Goal: Check status: Check status

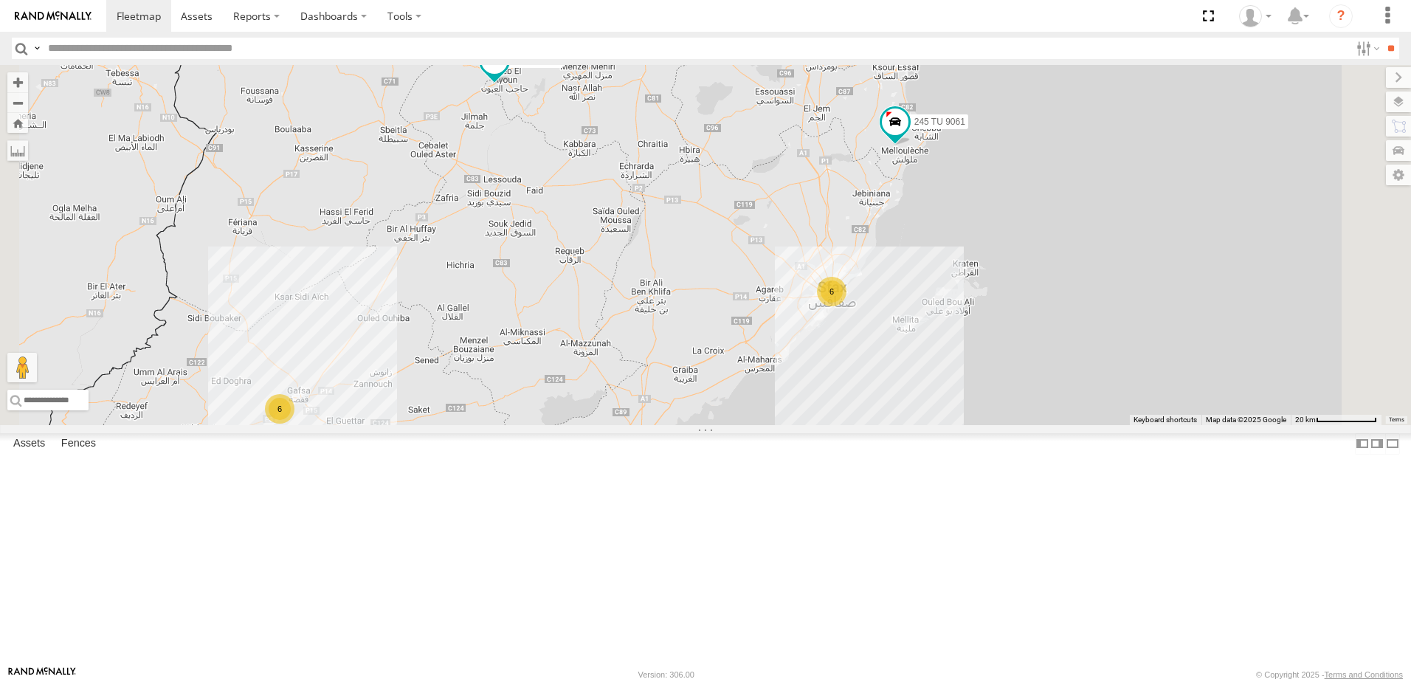
drag, startPoint x: 923, startPoint y: 305, endPoint x: 861, endPoint y: 470, distance: 176.6
click at [861, 425] on div "245 TU 9057 245 TU 9053 245 TU 9061 245 TU 9060 240 TU 779 247 TU 9971 245 TU 9…" at bounding box center [705, 245] width 1411 height 360
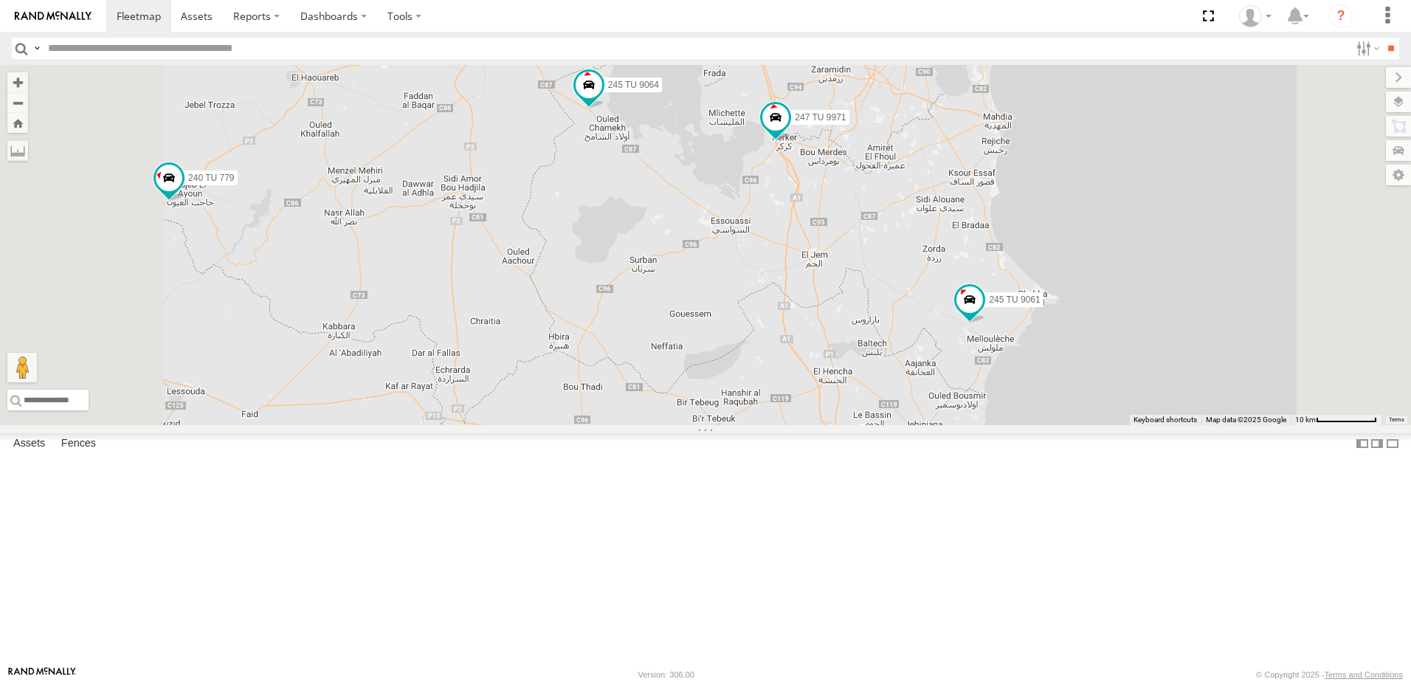
drag, startPoint x: 1006, startPoint y: 298, endPoint x: 1009, endPoint y: 445, distance: 147.7
click at [1008, 425] on div "245 TU 9057 245 TU 9053 245 TU 9061 245 TU 9060 240 TU 779 247 TU 9971 245 TU 9…" at bounding box center [705, 245] width 1411 height 360
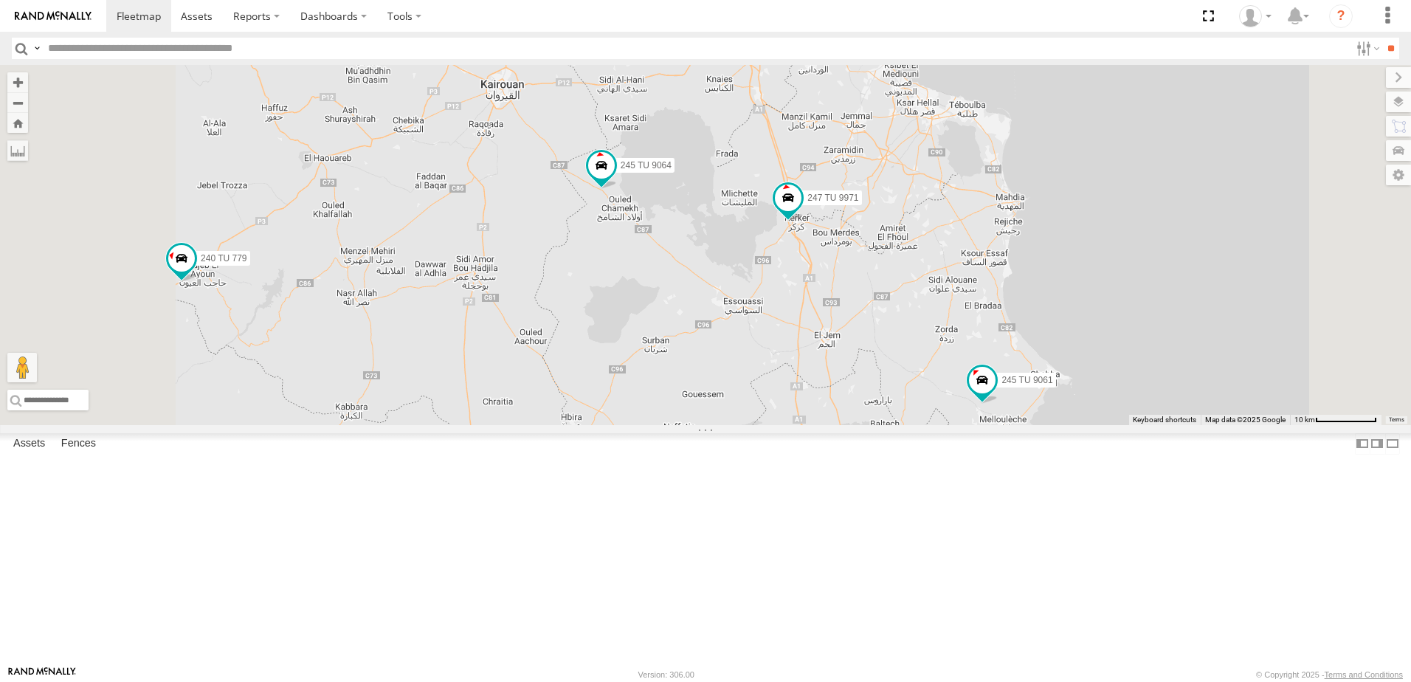
drag, startPoint x: 999, startPoint y: 348, endPoint x: 1009, endPoint y: 456, distance: 108.3
click at [1009, 425] on div "245 TU 9057 245 TU 9053 245 TU 9061 245 TU 9060 240 TU 779 247 TU 9971 245 TU 9…" at bounding box center [705, 245] width 1411 height 360
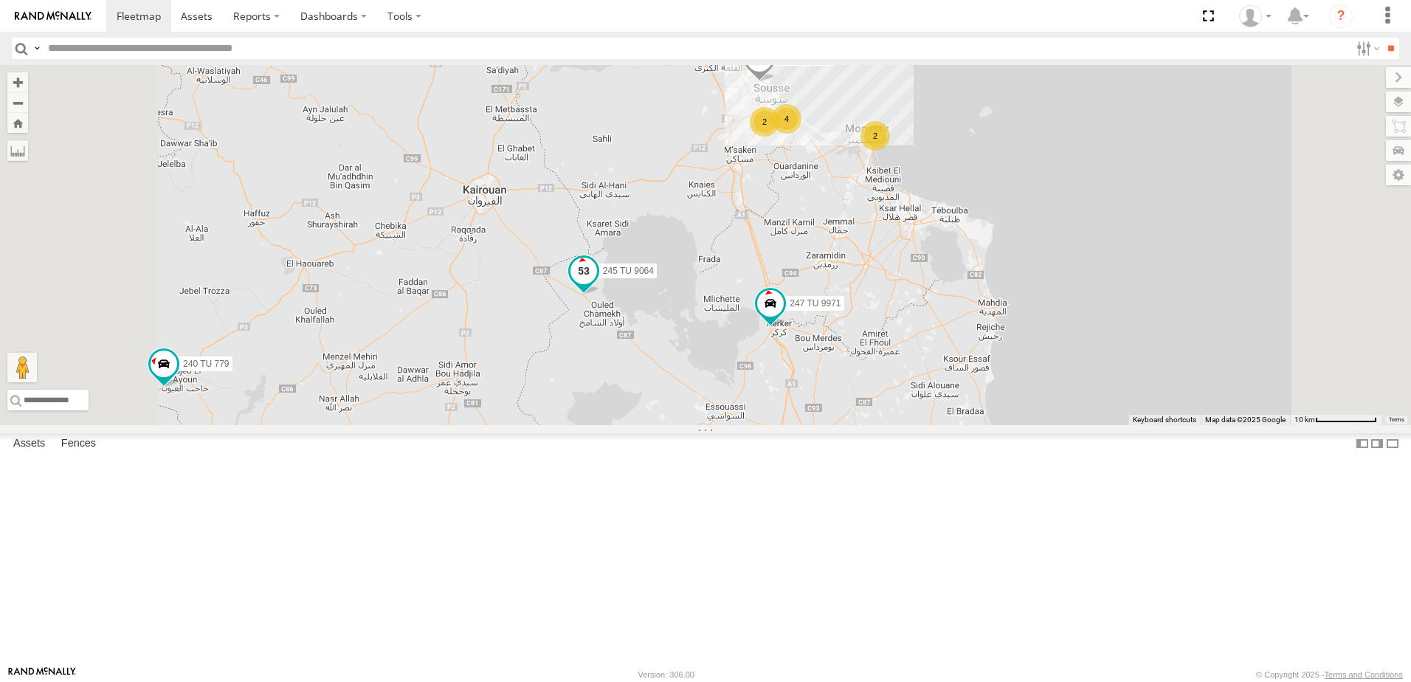
drag, startPoint x: 819, startPoint y: 296, endPoint x: 800, endPoint y: 394, distance: 99.9
click at [654, 276] on span "245 TU 9064" at bounding box center [628, 271] width 51 height 10
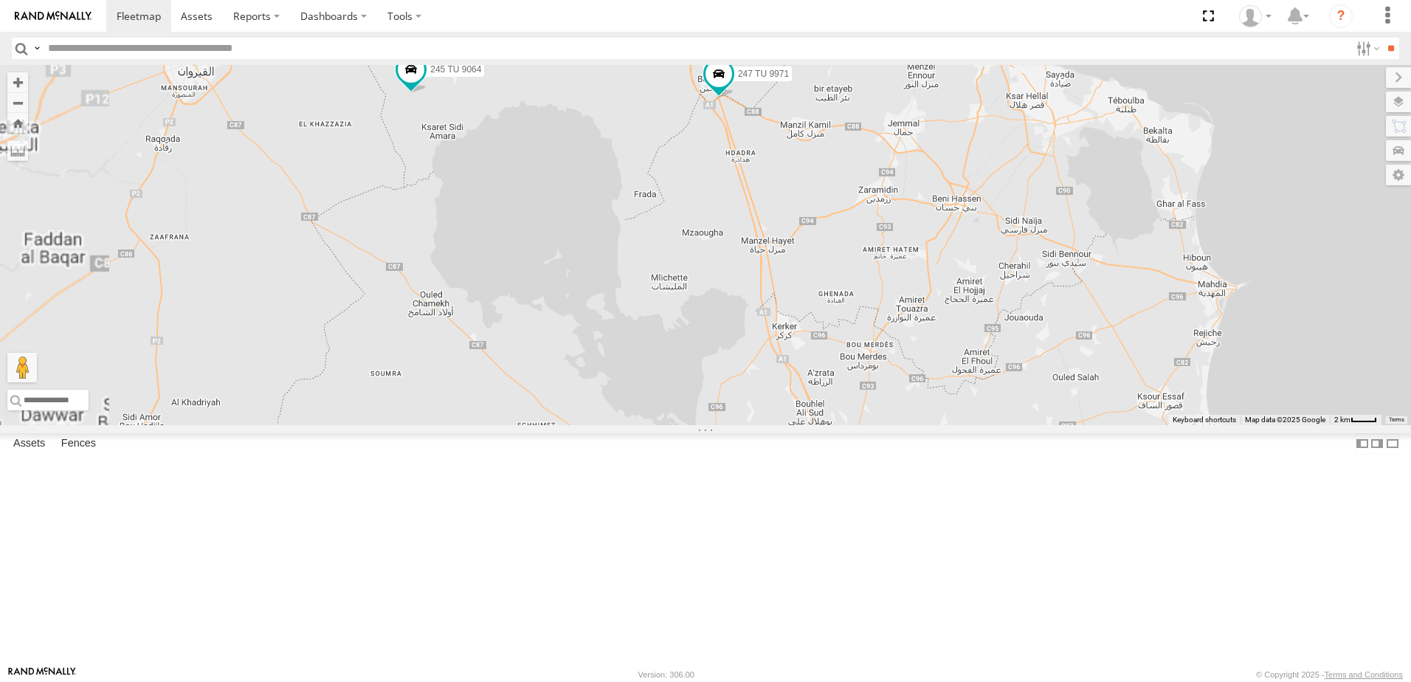
drag, startPoint x: 1005, startPoint y: 497, endPoint x: 946, endPoint y: 559, distance: 85.6
click at [955, 425] on div "234 TU 2630 245 TU 9061 245 TU 9060 247 TU 9971 245 TU 9064 246 TU 8289 2" at bounding box center [705, 245] width 1411 height 360
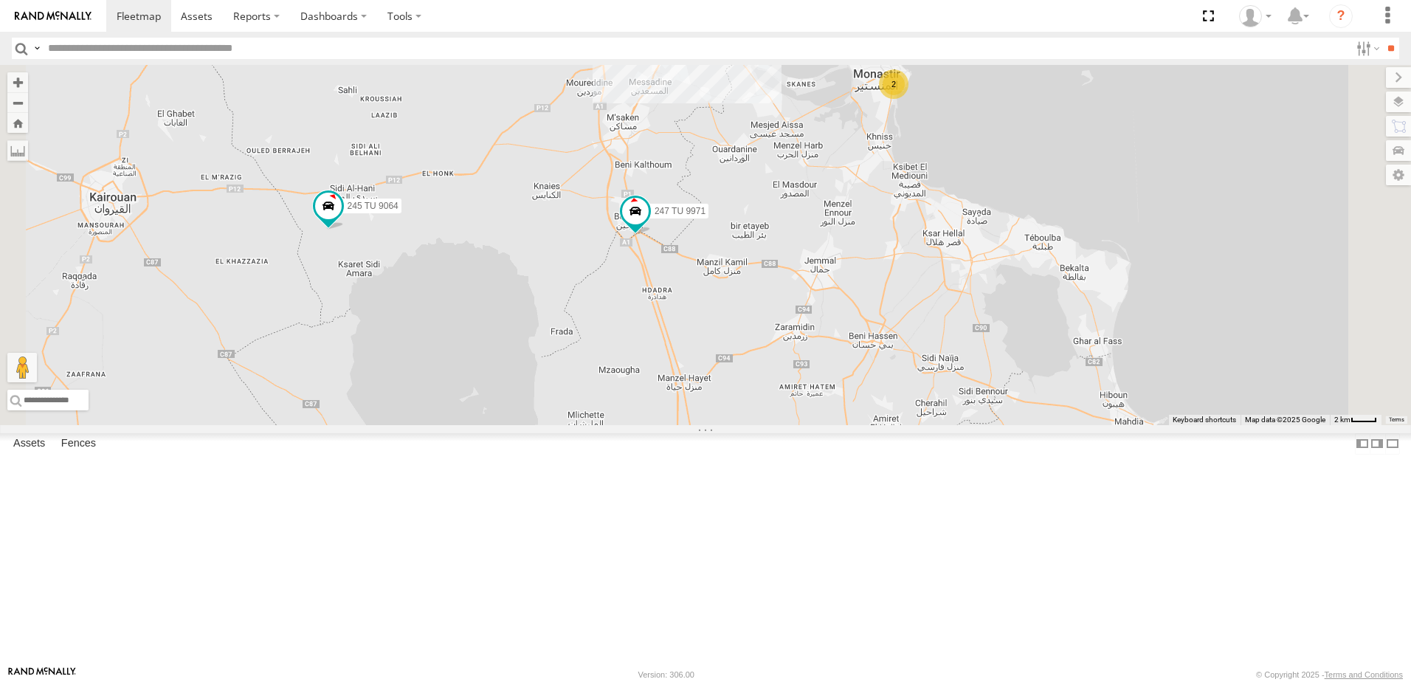
drag, startPoint x: 861, startPoint y: 369, endPoint x: 847, endPoint y: 403, distance: 37.0
click at [847, 403] on div "234 TU 2630 245 TU 9061 245 TU 9060 247 TU 9971 245 TU 9064 246 TU 8289 2 4" at bounding box center [705, 245] width 1411 height 360
drag, startPoint x: 545, startPoint y: 377, endPoint x: 598, endPoint y: 374, distance: 53.3
click at [598, 374] on div "234 TU 2630 245 TU 9061 245 TU 9060 247 TU 9971 245 TU 9064 246 TU 8289 2 4 241…" at bounding box center [705, 245] width 1411 height 360
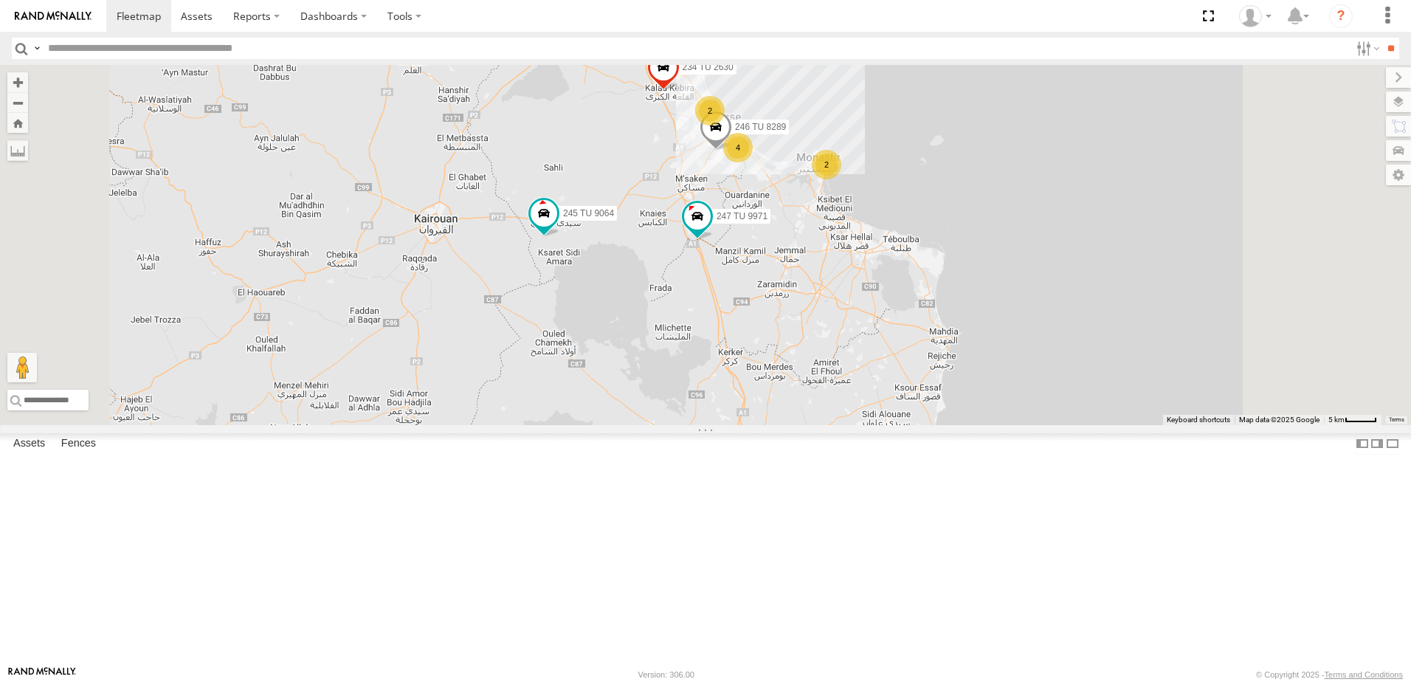
click at [1164, 425] on div "234 TU 2630 245 TU 9061 245 TU 9060 247 TU 9971 245 TU 9064 246 TU 8289 2 2 4" at bounding box center [705, 245] width 1411 height 360
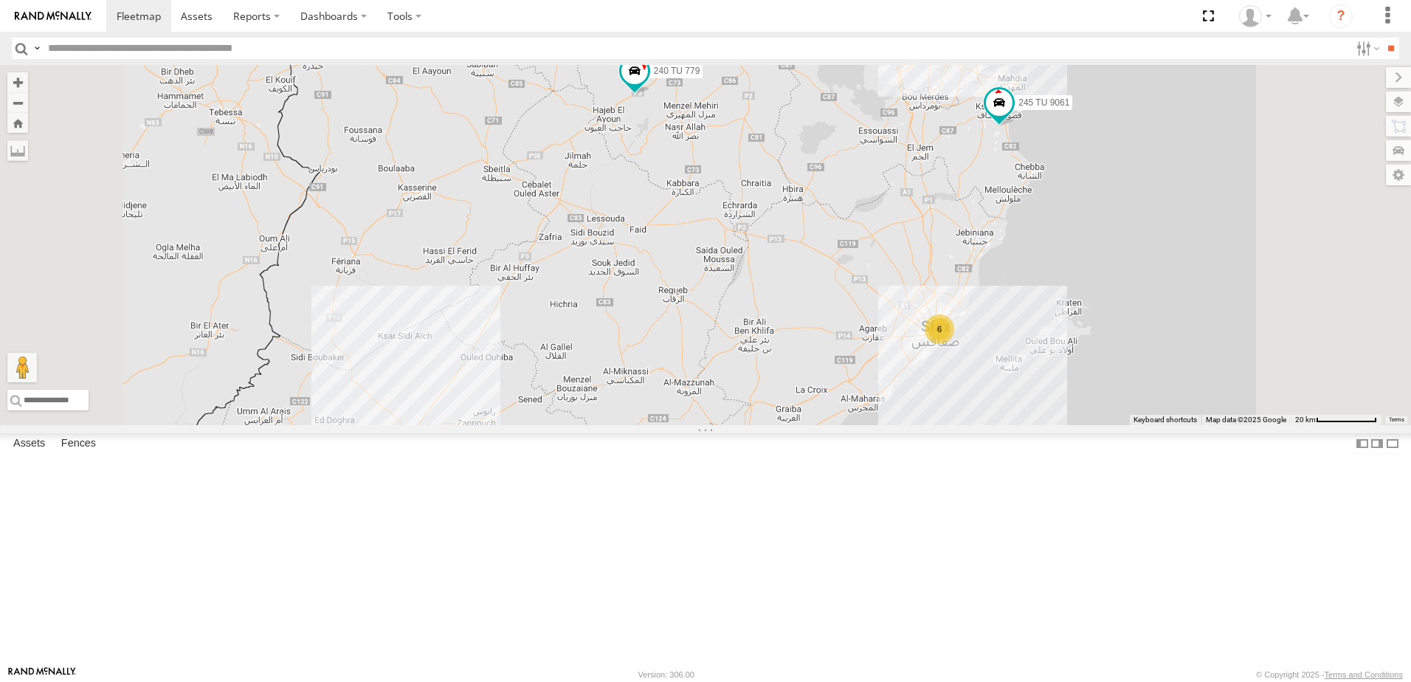
drag, startPoint x: 869, startPoint y: 315, endPoint x: 826, endPoint y: 472, distance: 162.3
click at [829, 425] on div "245 TU 9057 245 TU 9061 245 TU 9060 245 TU 9066 240 TU 779 245 TU 9056 2 6 6" at bounding box center [705, 245] width 1411 height 360
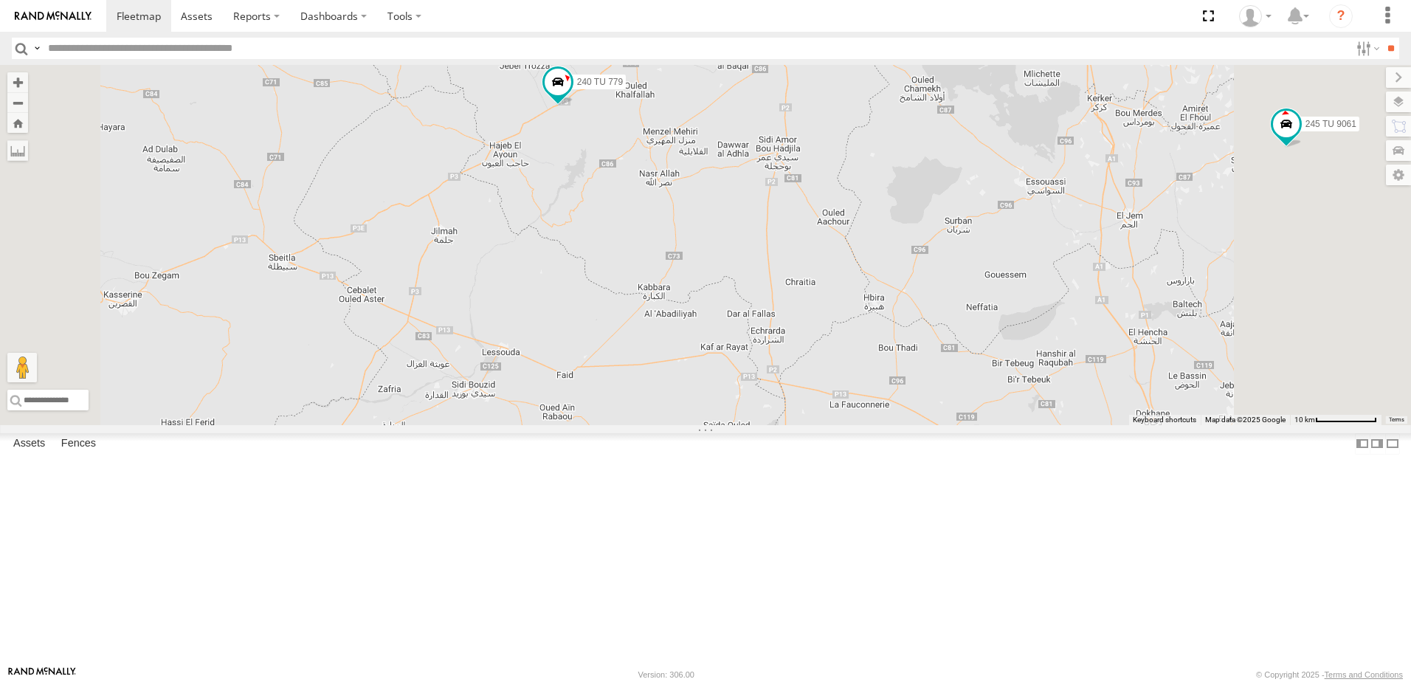
drag, startPoint x: 814, startPoint y: 462, endPoint x: 802, endPoint y: 504, distance: 43.5
click at [799, 425] on div "245 TU 9057 245 TU 9061 245 TU 9060 245 TU 9066 240 TU 779 245 TU 9056 234 TU 2…" at bounding box center [705, 245] width 1411 height 360
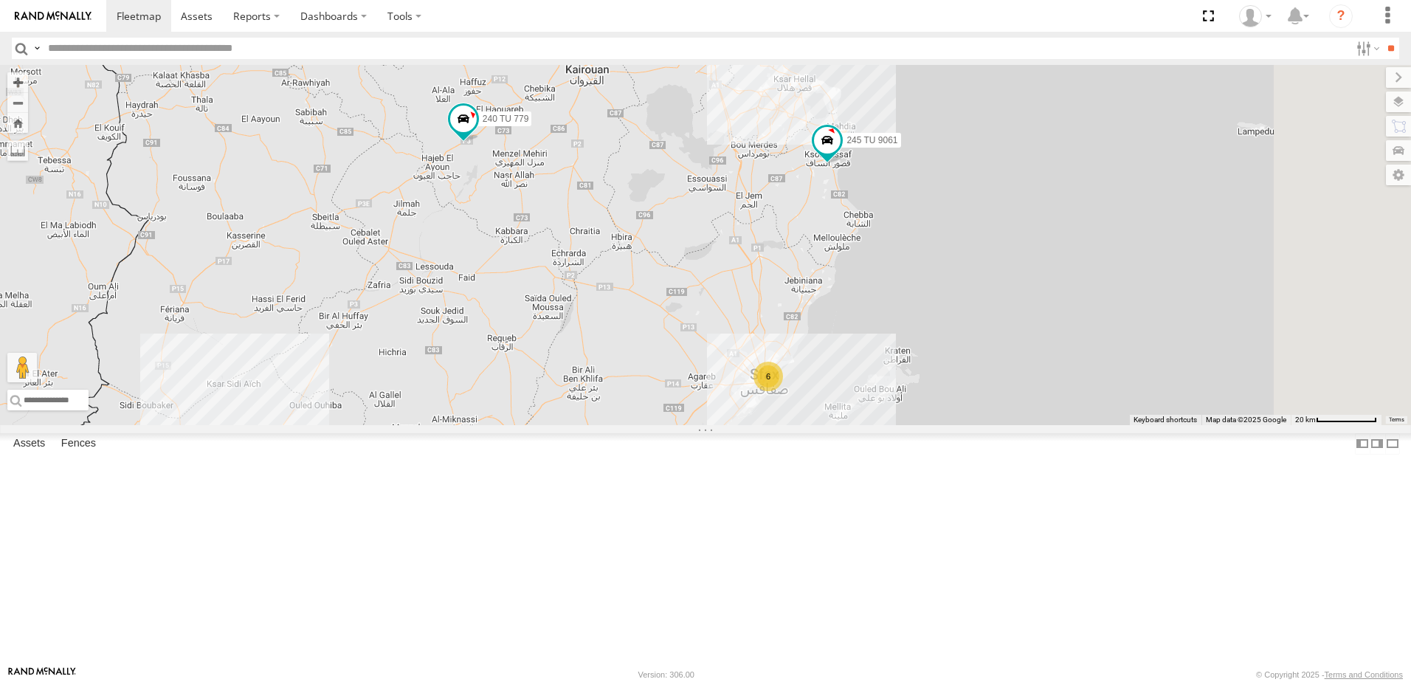
drag, startPoint x: 757, startPoint y: 445, endPoint x: 653, endPoint y: 354, distance: 138.6
click at [637, 362] on div "245 TU 9057 245 TU 9061 245 TU 9060 245 TU 9066 240 TU 779 245 TU 9056 234 TU 2…" at bounding box center [705, 245] width 1411 height 360
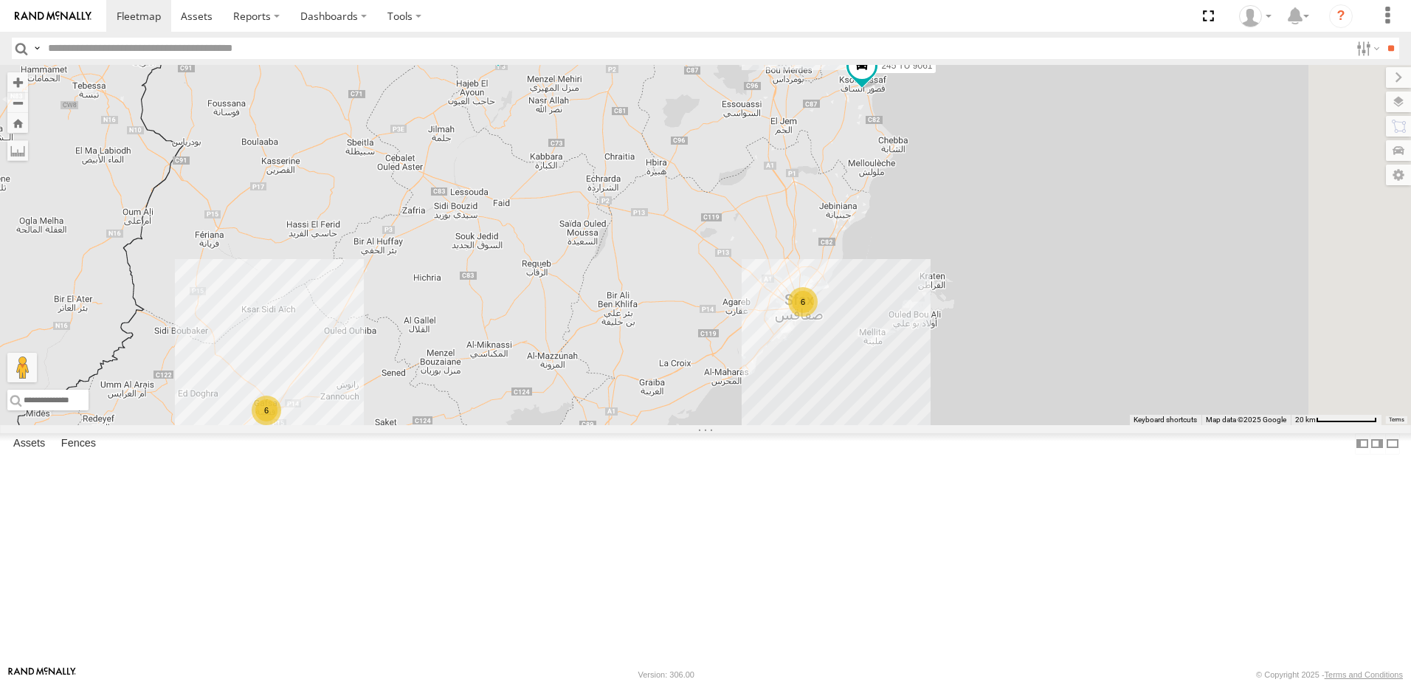
drag, startPoint x: 741, startPoint y: 458, endPoint x: 847, endPoint y: 395, distance: 123.8
click at [847, 396] on div "245 TU 9057 245 TU 9061 245 TU 9060 245 TU 9066 240 TU 779 245 TU 9056 234 TU 2…" at bounding box center [705, 245] width 1411 height 360
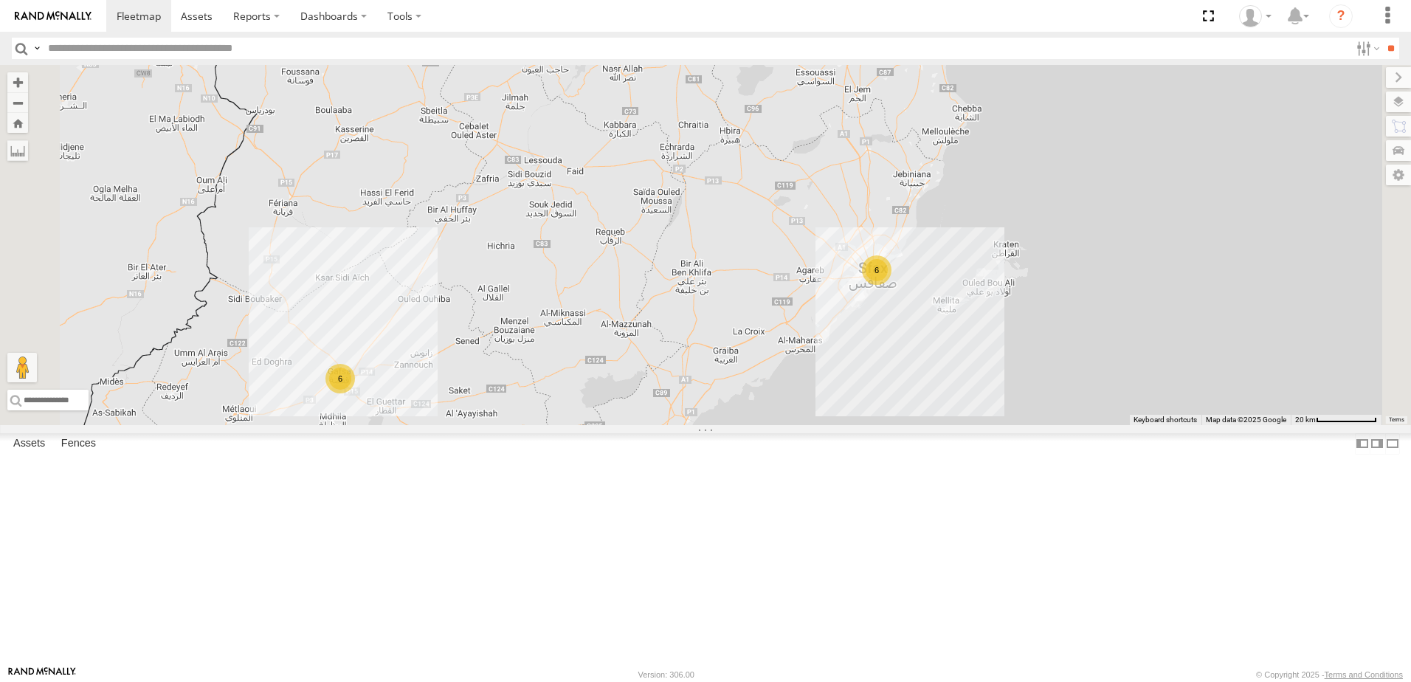
drag, startPoint x: 771, startPoint y: 419, endPoint x: 797, endPoint y: 413, distance: 25.8
click at [797, 413] on div "245 TU 9057 245 TU 9061 245 TU 9060 245 TU 9066 240 TU 779 245 TU 9056 234 TU 2…" at bounding box center [705, 245] width 1411 height 360
drag, startPoint x: 738, startPoint y: 457, endPoint x: 794, endPoint y: 435, distance: 60.3
click at [791, 425] on div "245 TU 9057 245 TU 9061 245 TU 9060 245 TU 9066 240 TU 779 245 TU 9056 234 TU 2…" at bounding box center [705, 245] width 1411 height 360
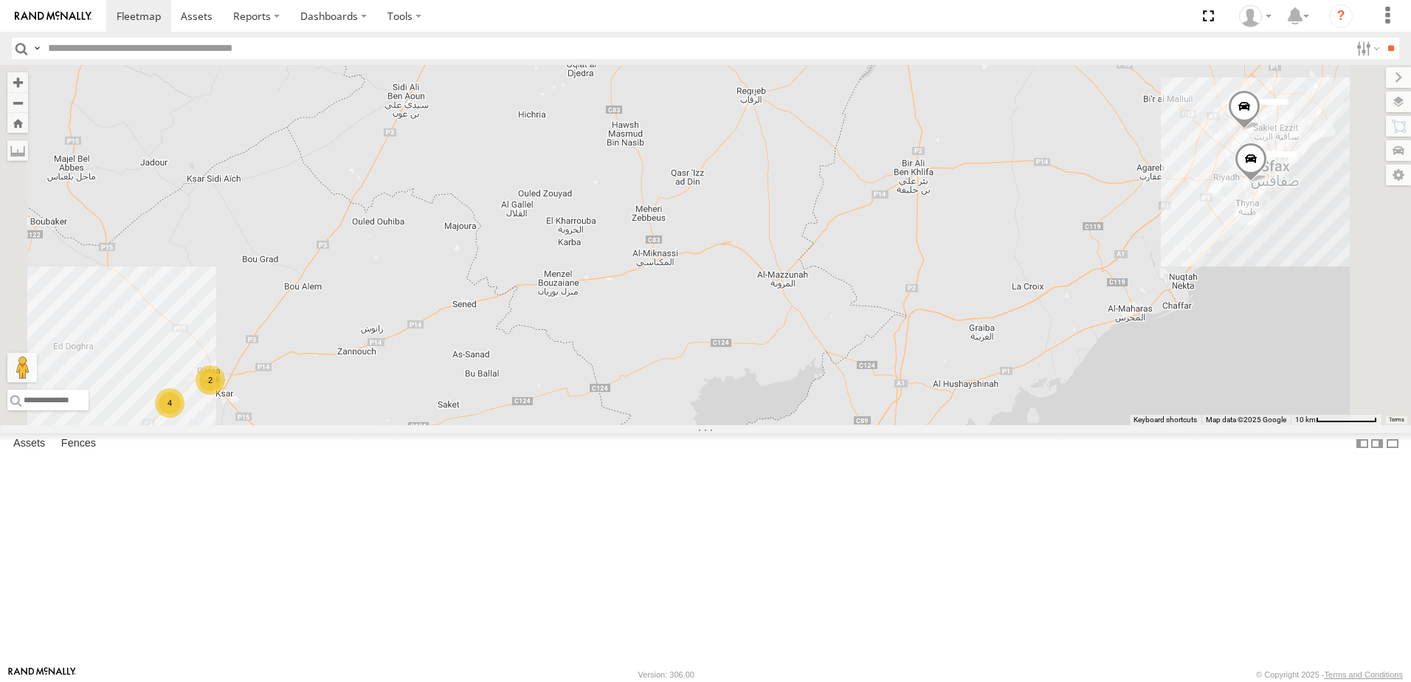
click at [883, 425] on div "245 TU 9057 245 TU 9061 245 TU 9060 245 TU 9066 240 TU 779 245 TU 9056 234 TU 2…" at bounding box center [705, 245] width 1411 height 360
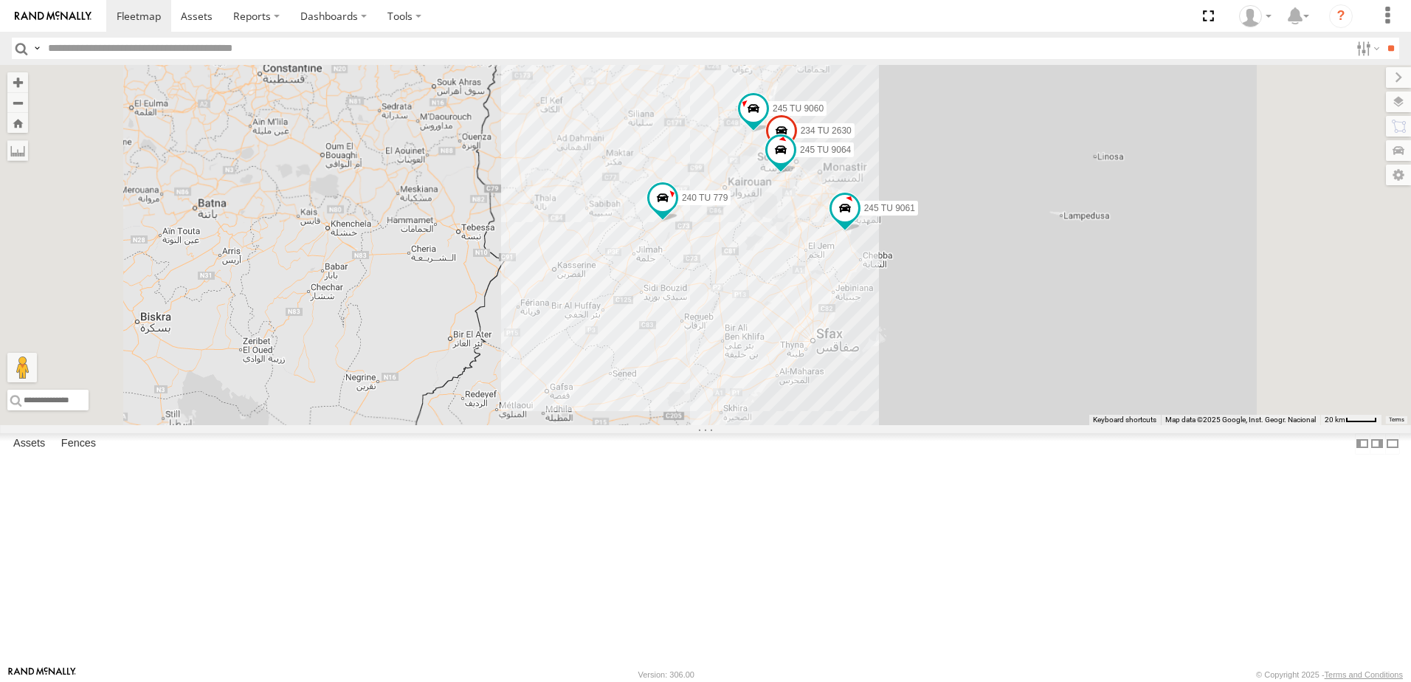
drag, startPoint x: 890, startPoint y: 343, endPoint x: 870, endPoint y: 391, distance: 51.3
click at [860, 419] on div "245 TU 9057 245 TU 9061 245 TU 9060 245 TU 9066 240 TU 779 245 TU 9056 234 TU 2…" at bounding box center [705, 245] width 1411 height 360
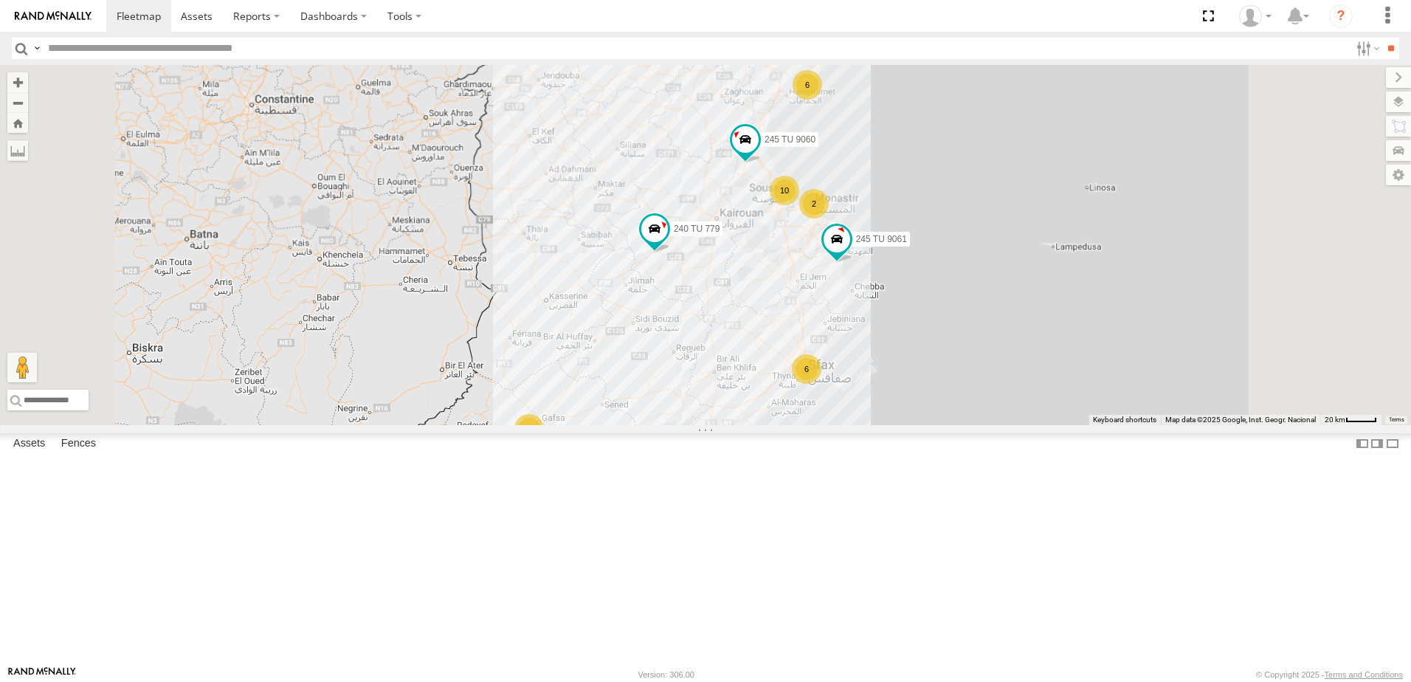
drag, startPoint x: 884, startPoint y: 345, endPoint x: 879, endPoint y: 378, distance: 33.6
click at [879, 378] on div "245 TU 9057 245 TU 9061 245 TU 9060 245 TU 9066 240 TU 779 245 TU 9056 6 5 10 2…" at bounding box center [705, 245] width 1411 height 360
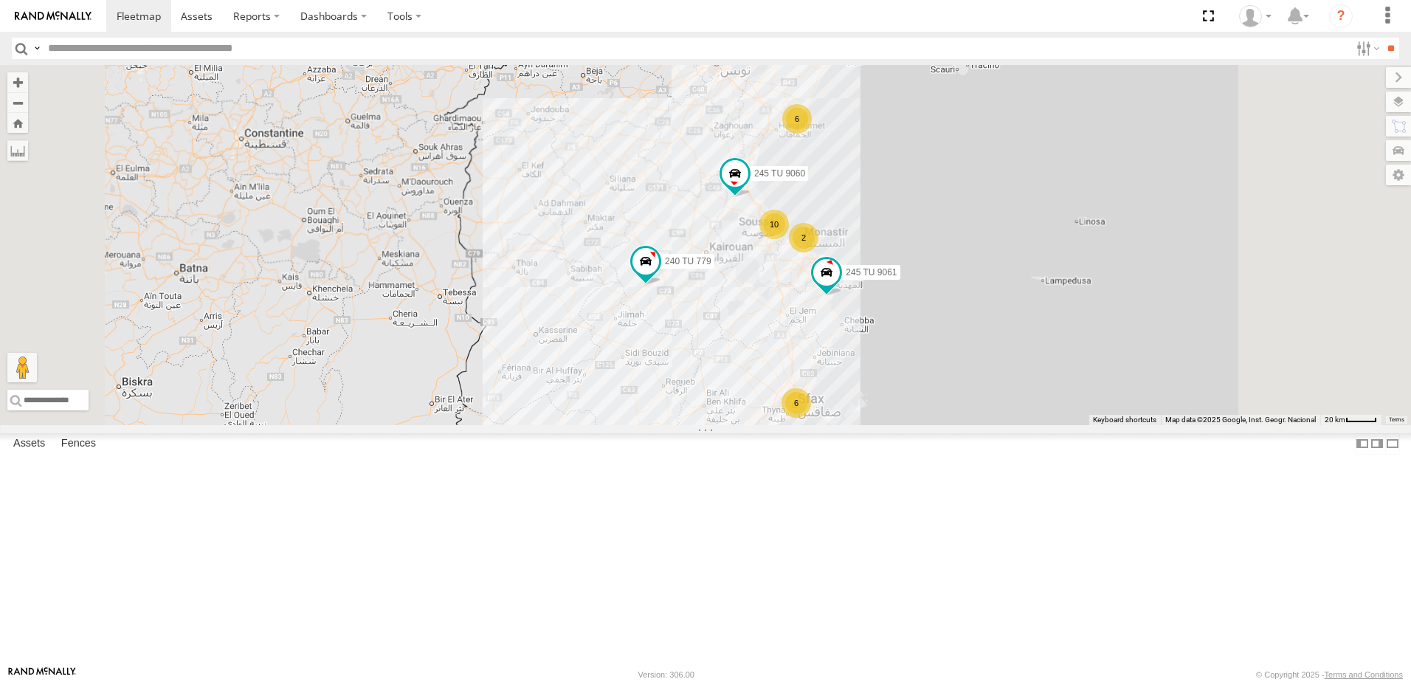
click at [830, 412] on div "245 TU 9057 245 TU 9061 245 TU 9060 245 TU 9066 240 TU 779 245 TU 9056 6 5 10 2…" at bounding box center [705, 245] width 1411 height 360
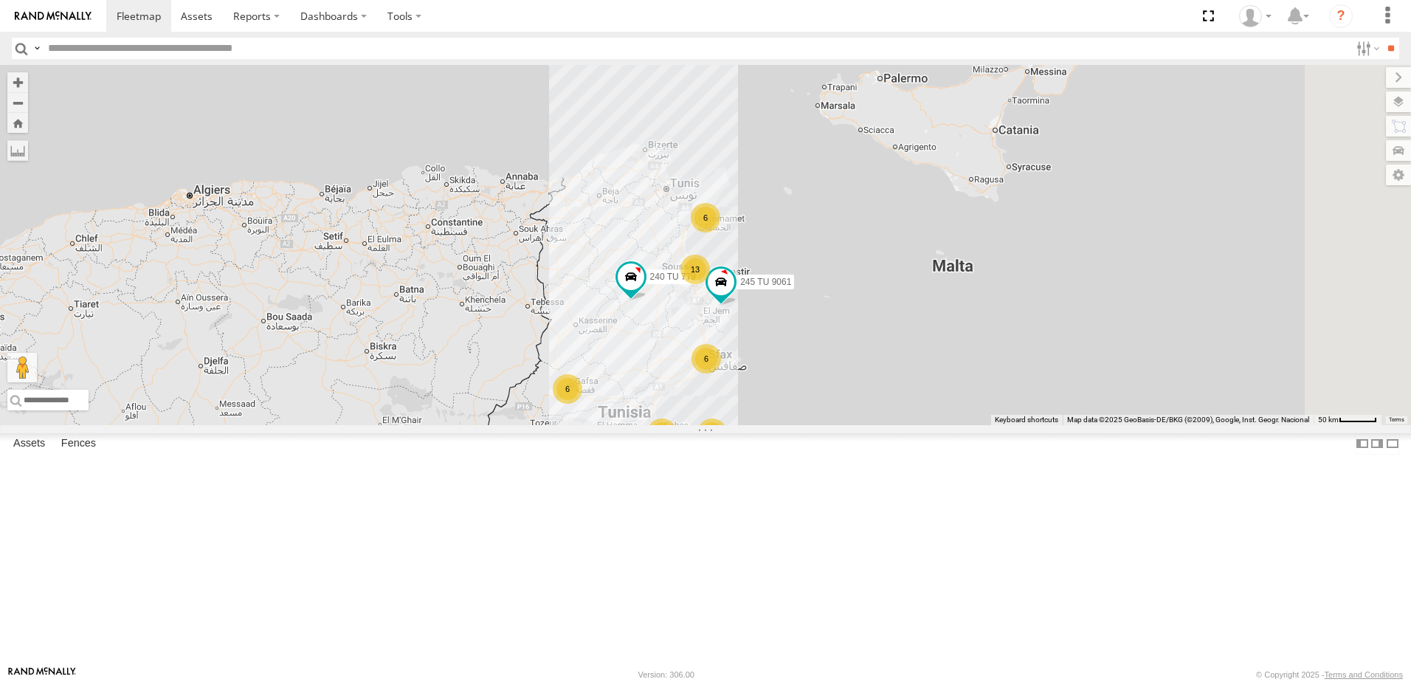
drag, startPoint x: 818, startPoint y: 441, endPoint x: 799, endPoint y: 452, distance: 21.2
click at [799, 425] on div "245 TU 9061 240 TU 779 245 TU 9056 6 7 13 2 6 6 2" at bounding box center [705, 245] width 1411 height 360
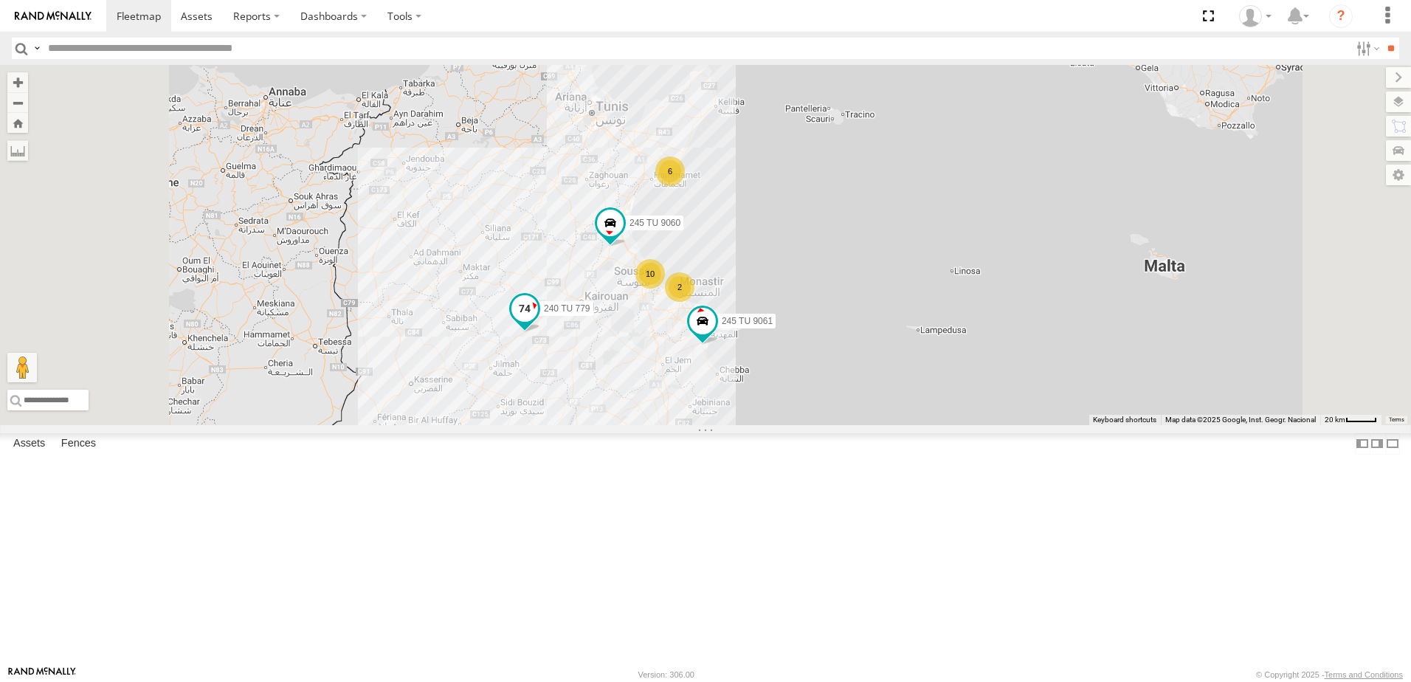
drag, startPoint x: 706, startPoint y: 374, endPoint x: 718, endPoint y: 441, distance: 68.9
click at [718, 425] on div "240 TU 779 245 TU 9057 245 TU 9061 245 TU 9056 6 10 2 6 6 2 245 TU 9060" at bounding box center [705, 245] width 1411 height 360
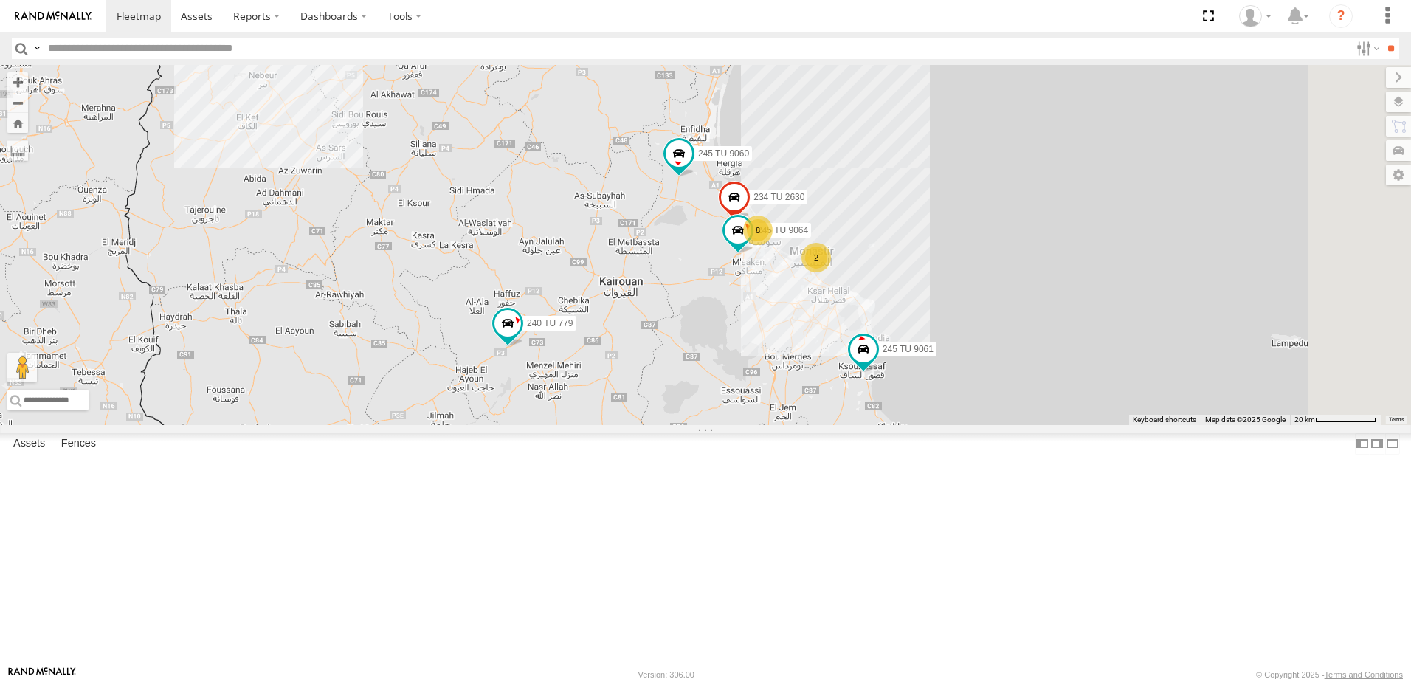
drag, startPoint x: 730, startPoint y: 441, endPoint x: 706, endPoint y: 473, distance: 40.6
click at [706, 425] on div "240 TU 779 245 TU 9057 245 TU 9061 245 TU 9056 245 TU 9060 6 8 5 234 TU 2630 2 …" at bounding box center [705, 245] width 1411 height 360
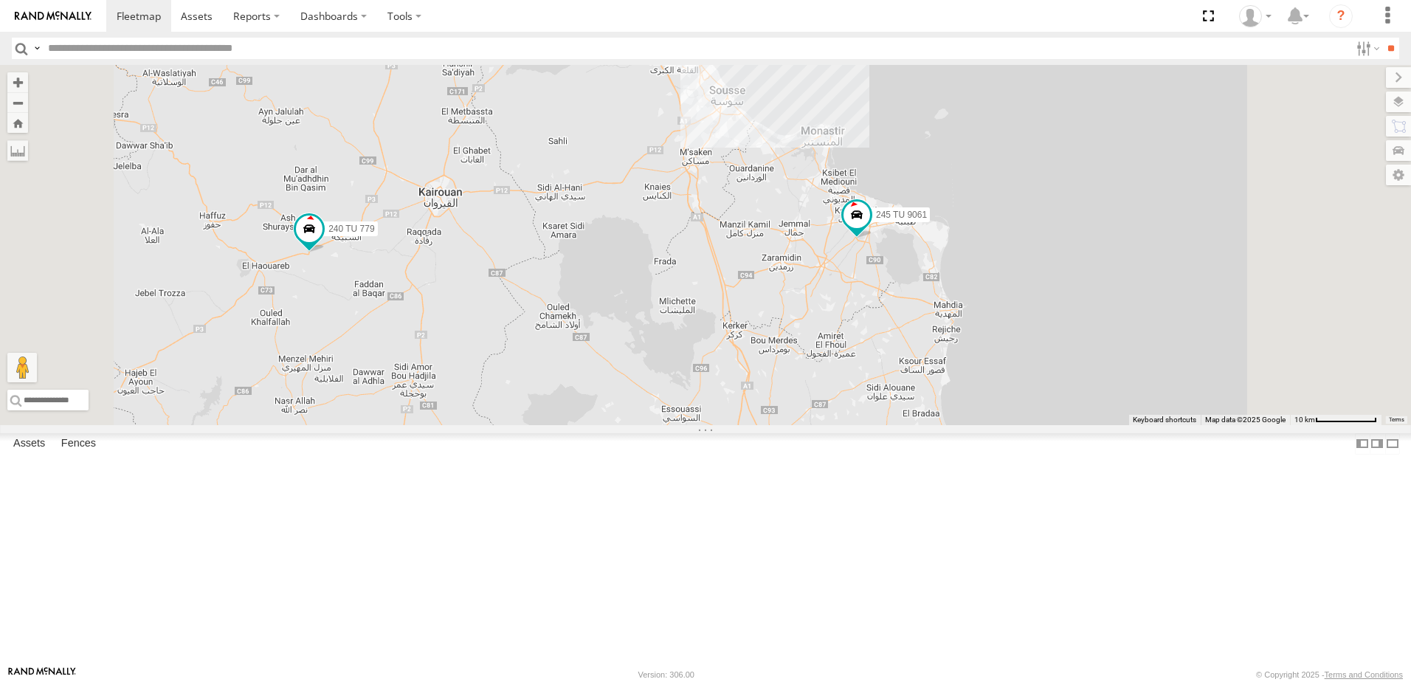
drag, startPoint x: 875, startPoint y: 293, endPoint x: 859, endPoint y: 500, distance: 207.3
click at [859, 425] on div "245 TU 9057 245 TU 9061 245 TU 9060 240 TU 779 245 TU 9065 241 TU 8763 247 TU 9…" at bounding box center [705, 245] width 1411 height 360
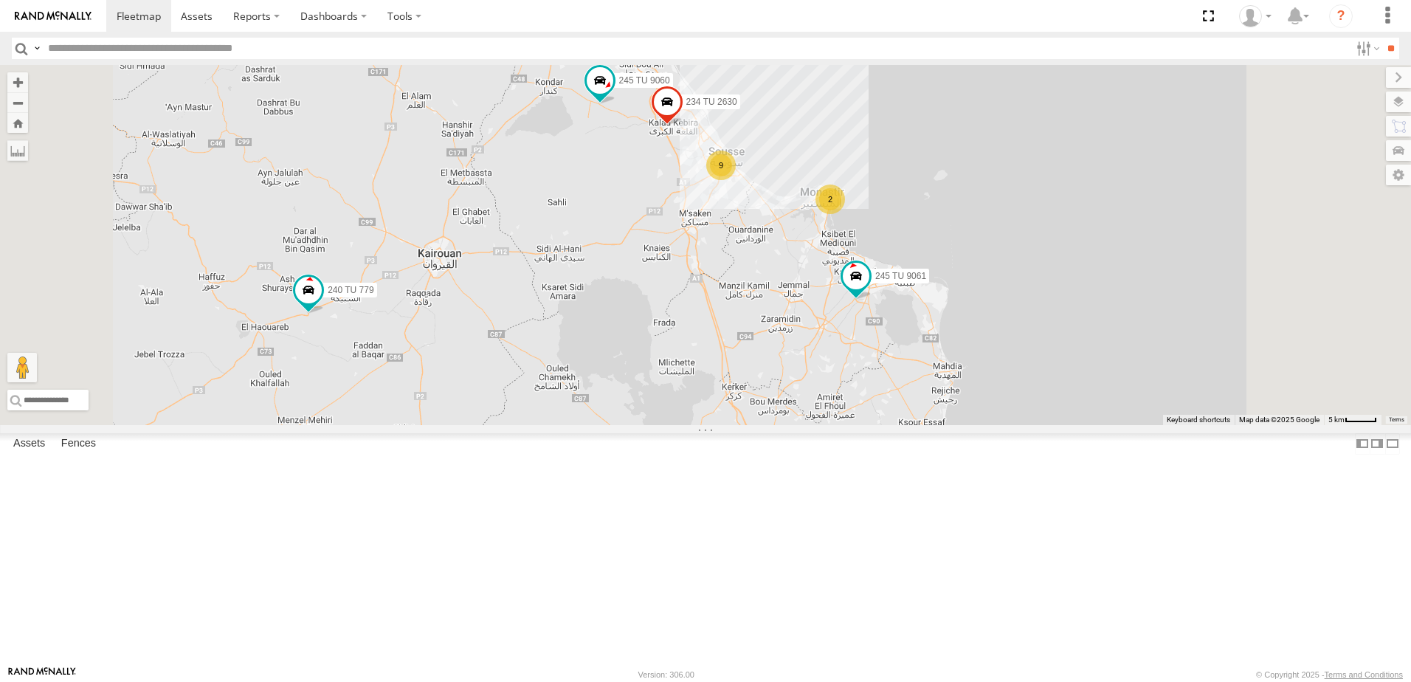
drag, startPoint x: 825, startPoint y: 337, endPoint x: 825, endPoint y: 354, distance: 16.3
click at [825, 354] on div "245 TU 9057 245 TU 9061 245 TU 9060 240 TU 779 245 TU 9065 241 TU 8763 247 TU 9…" at bounding box center [705, 245] width 1411 height 360
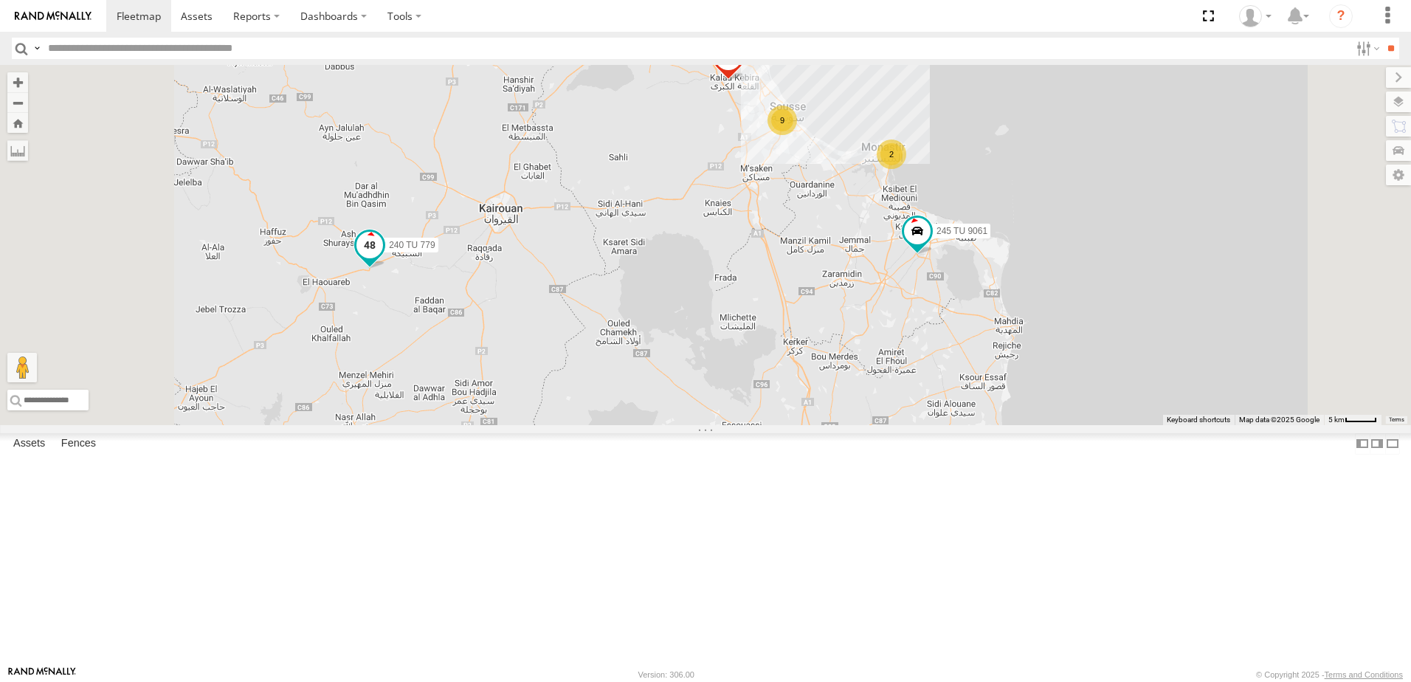
click at [383, 258] on span at bounding box center [370, 245] width 27 height 27
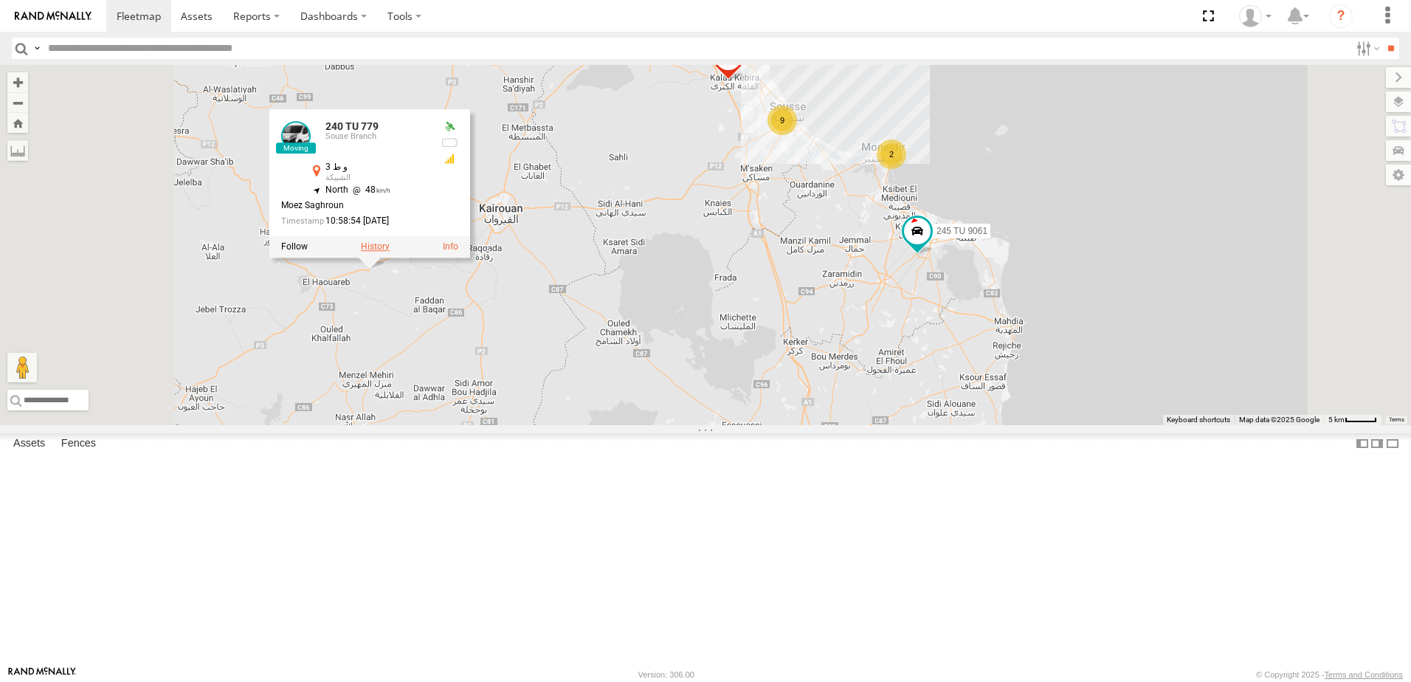
click at [390, 252] on label at bounding box center [375, 246] width 29 height 10
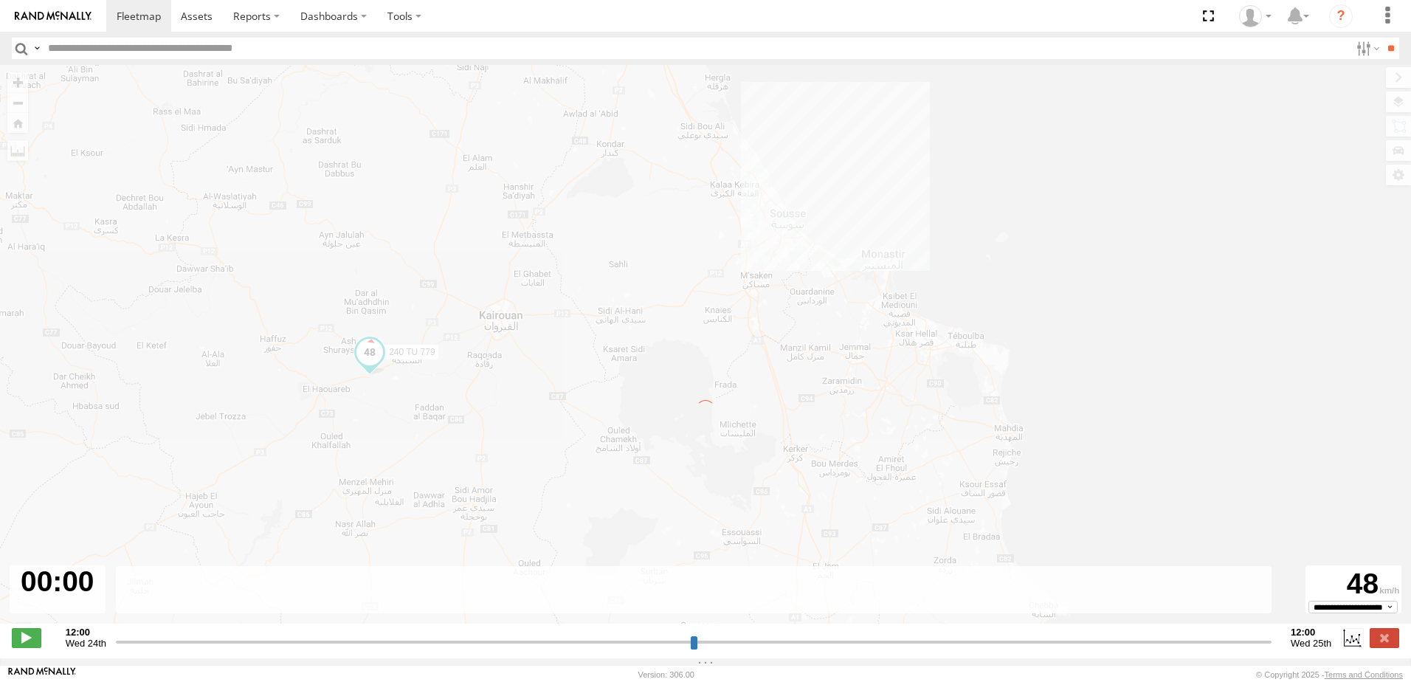
type input "**********"
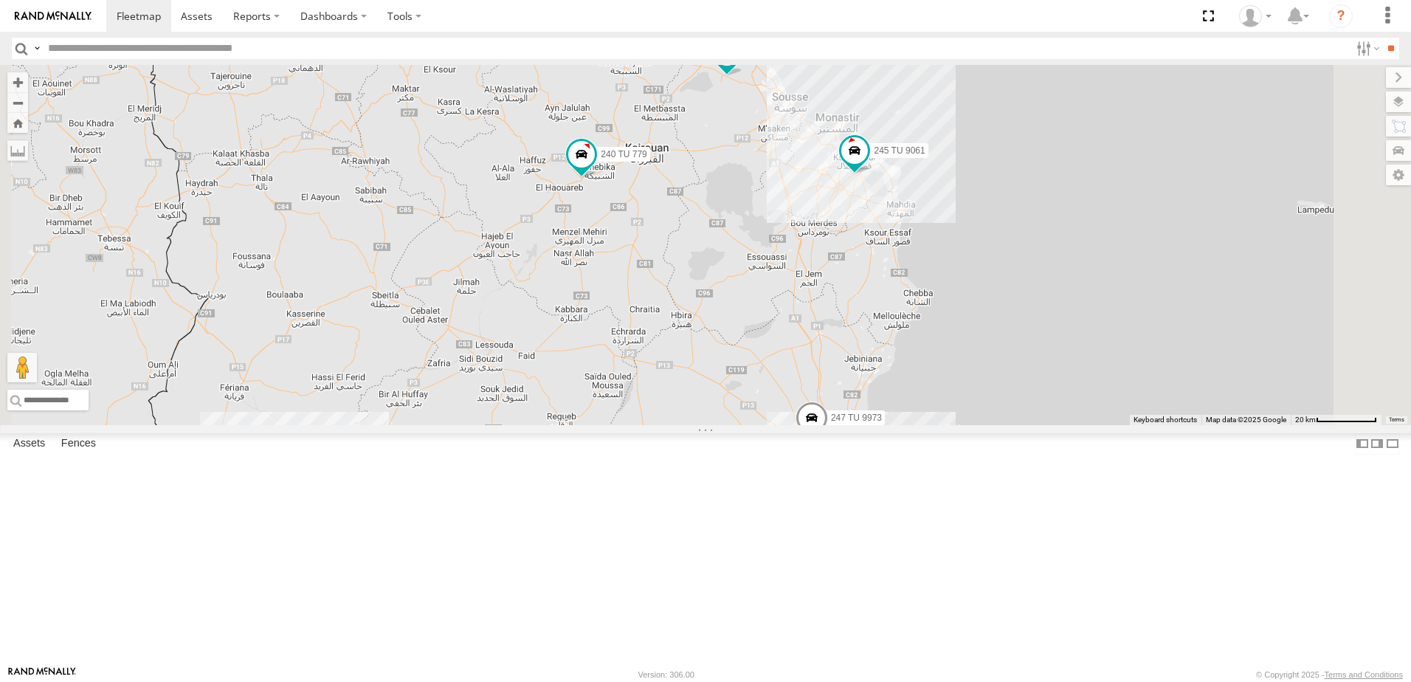
drag, startPoint x: 951, startPoint y: 311, endPoint x: 870, endPoint y: 531, distance: 234.5
click at [870, 425] on div "245 TU 9057 245 TU 9061 245 TU 9060 240 TU 779 5 4 245 TU 9065 241 TU 8763 247 …" at bounding box center [705, 245] width 1411 height 360
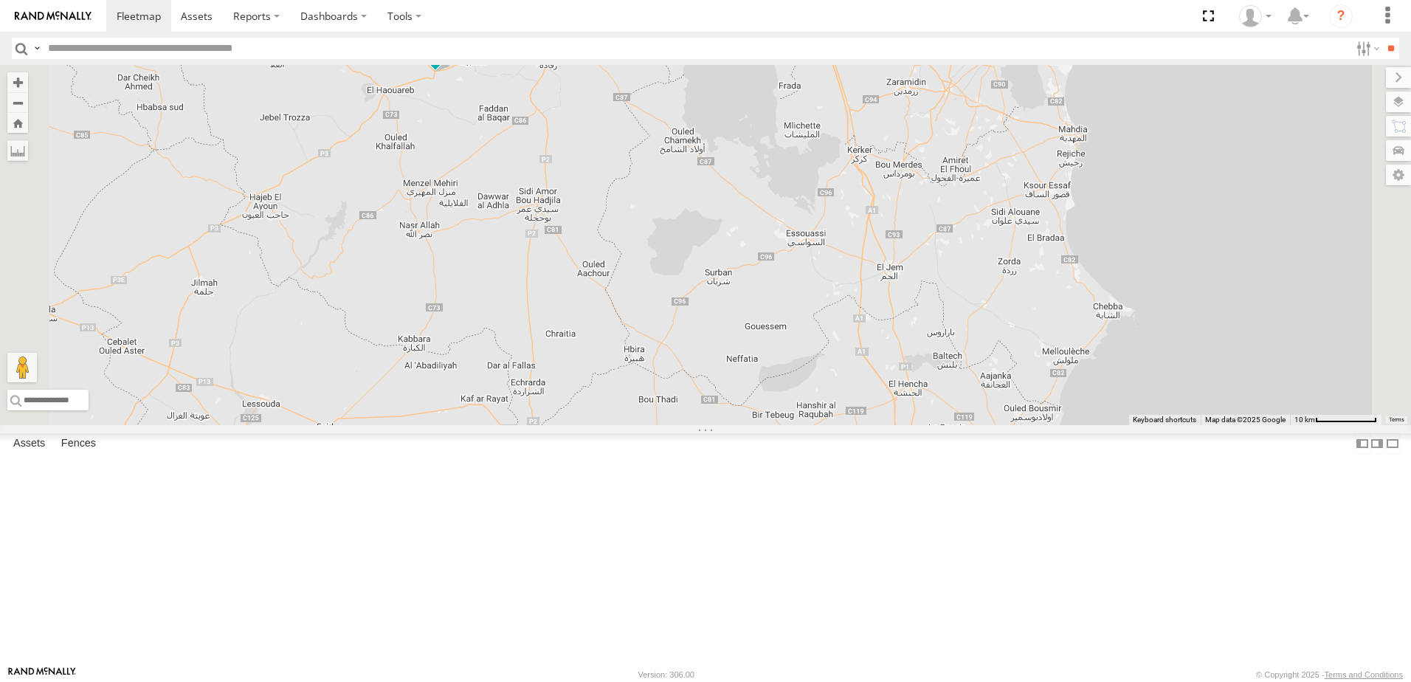
drag, startPoint x: 924, startPoint y: 420, endPoint x: 873, endPoint y: 622, distance: 208.6
click at [873, 425] on div "245 TU 9057 245 TU 9061 245 TU 9060 240 TU 779 245 TU 9065 241 TU 8763 247 TU 9…" at bounding box center [705, 245] width 1411 height 360
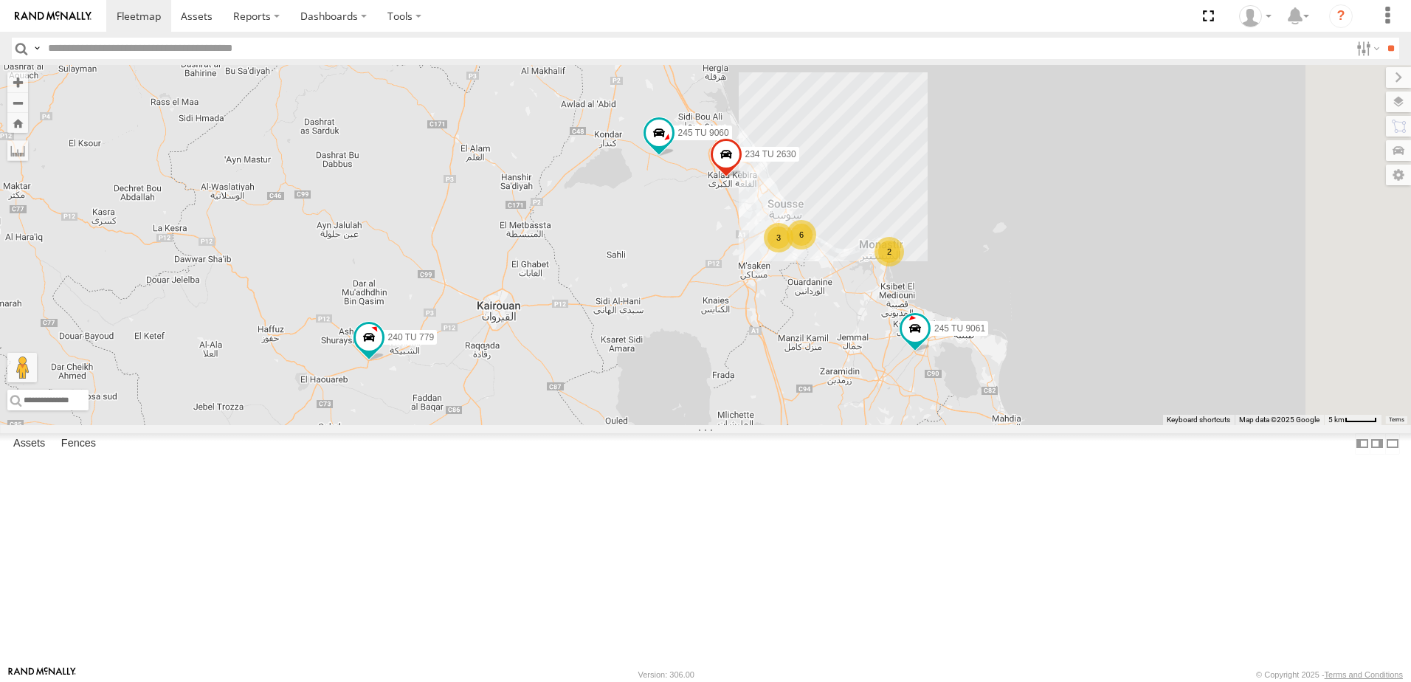
drag, startPoint x: 876, startPoint y: 497, endPoint x: 876, endPoint y: 505, distance: 8.1
click at [876, 425] on div "245 TU 9057 245 TU 9061 245 TU 9060 240 TU 779 245 TU 9065 241 TU 8763 247 TU 9…" at bounding box center [705, 245] width 1411 height 360
click at [673, 151] on span at bounding box center [659, 137] width 27 height 27
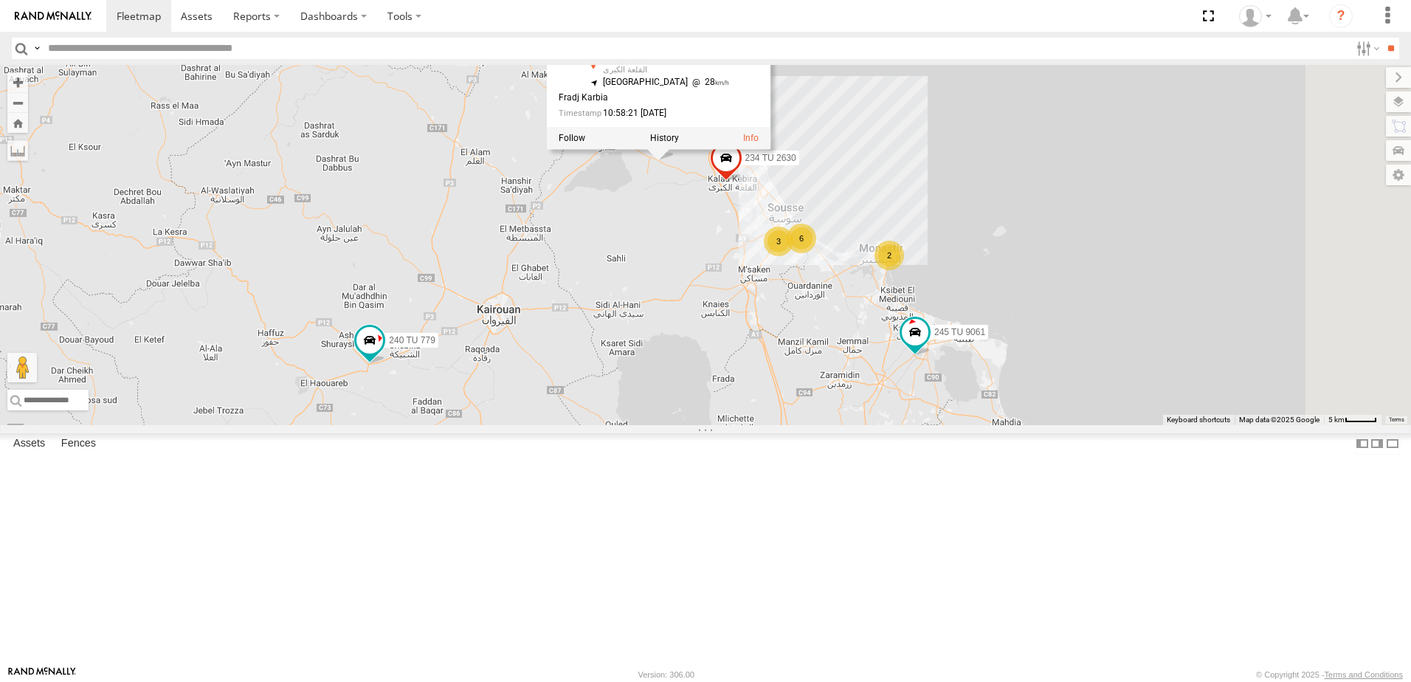
click at [850, 314] on div "245 TU 9057 245 TU 9061 245 TU 9060 240 TU 779 245 TU 9065 241 TU 8763 247 TU 9…" at bounding box center [705, 245] width 1411 height 360
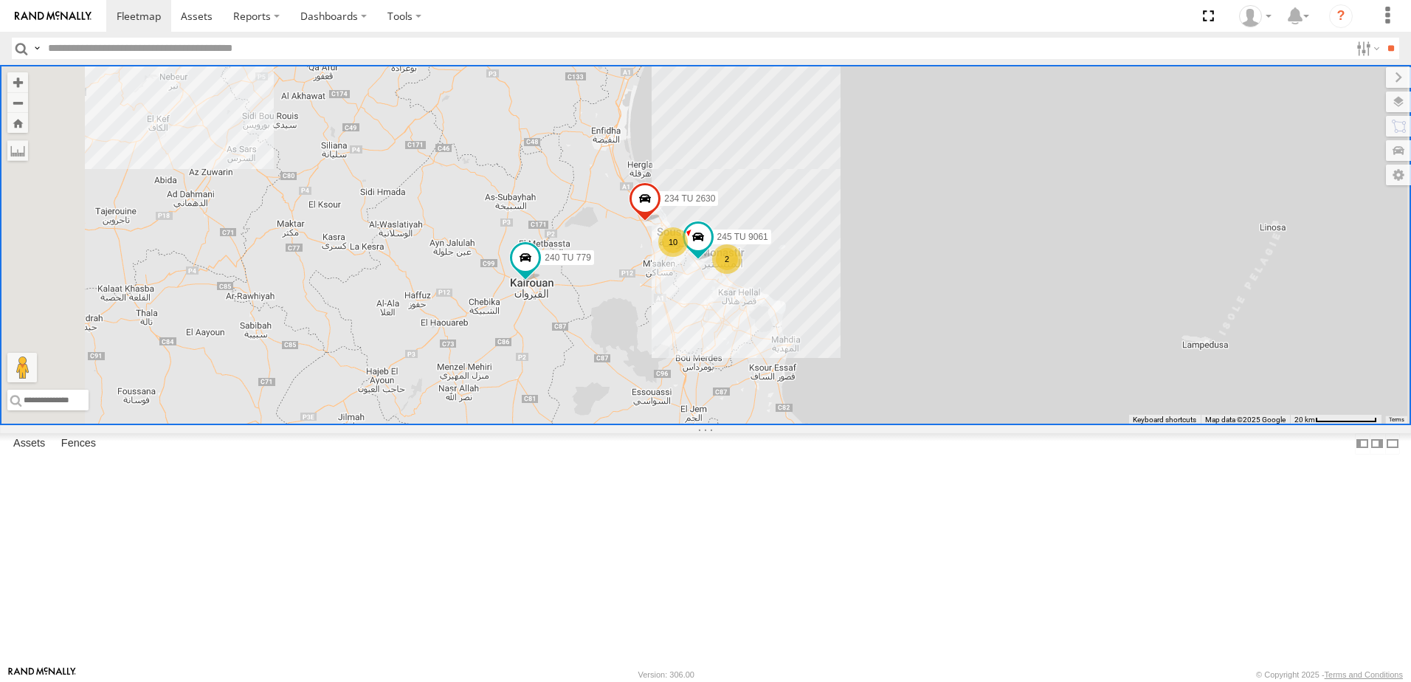
click at [720, 425] on div "234 TU 2630 245 TU 9061 240 TU 779 6 10 2" at bounding box center [705, 245] width 1411 height 360
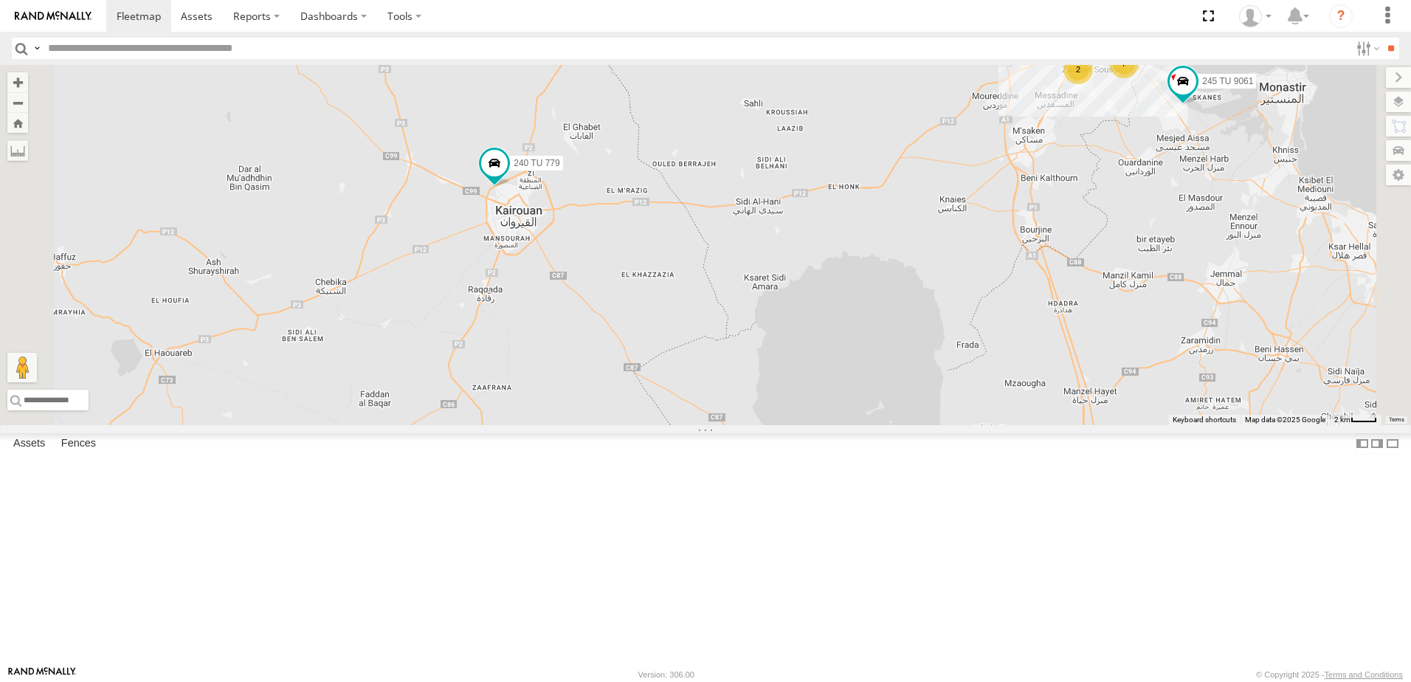
click at [732, 395] on div "234 TU 2630 245 TU 9061 240 TU 779 241 TU 2030 7 2" at bounding box center [705, 245] width 1411 height 360
click at [736, 346] on div "234 TU 2630 245 TU 9061 240 TU 779 241 TU 2030 7 2" at bounding box center [705, 245] width 1411 height 360
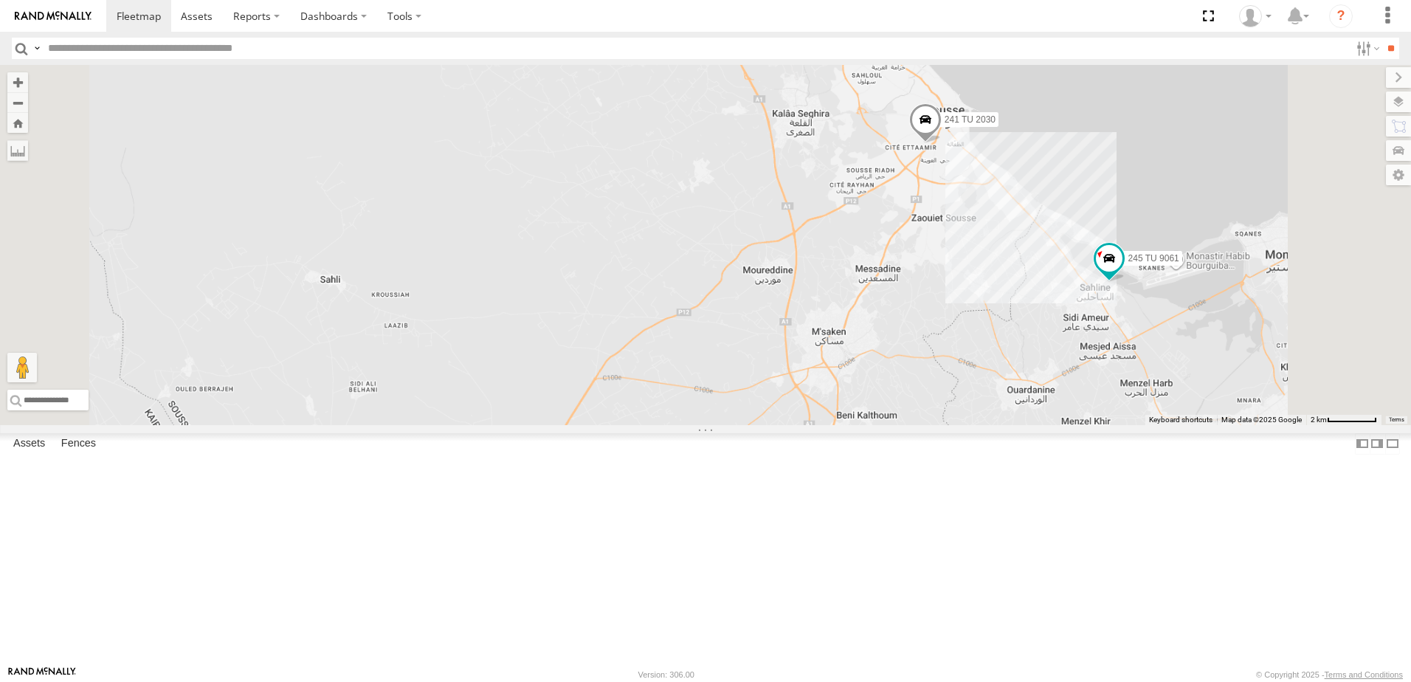
drag, startPoint x: 1168, startPoint y: 151, endPoint x: 1093, endPoint y: 283, distance: 151.7
click at [1093, 283] on div "234 TU 2630 245 TU 9061 240 TU 779 241 TU 2030" at bounding box center [705, 245] width 1411 height 360
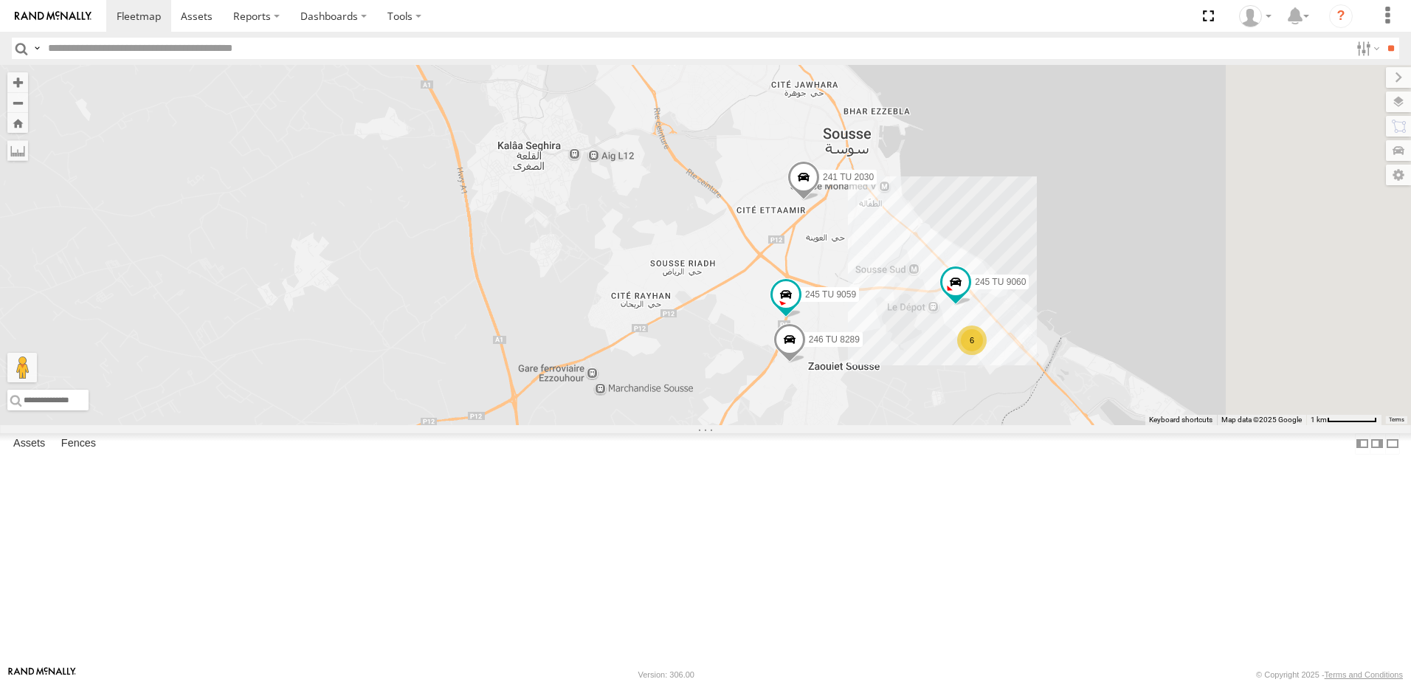
drag, startPoint x: 1118, startPoint y: 289, endPoint x: 868, endPoint y: 357, distance: 258.4
click at [868, 357] on div "234 TU 2630 245 TU 9061 240 TU 779 241 TU 2030 246 TU 8289 245 TU 9059 6 245 TU…" at bounding box center [705, 245] width 1411 height 360
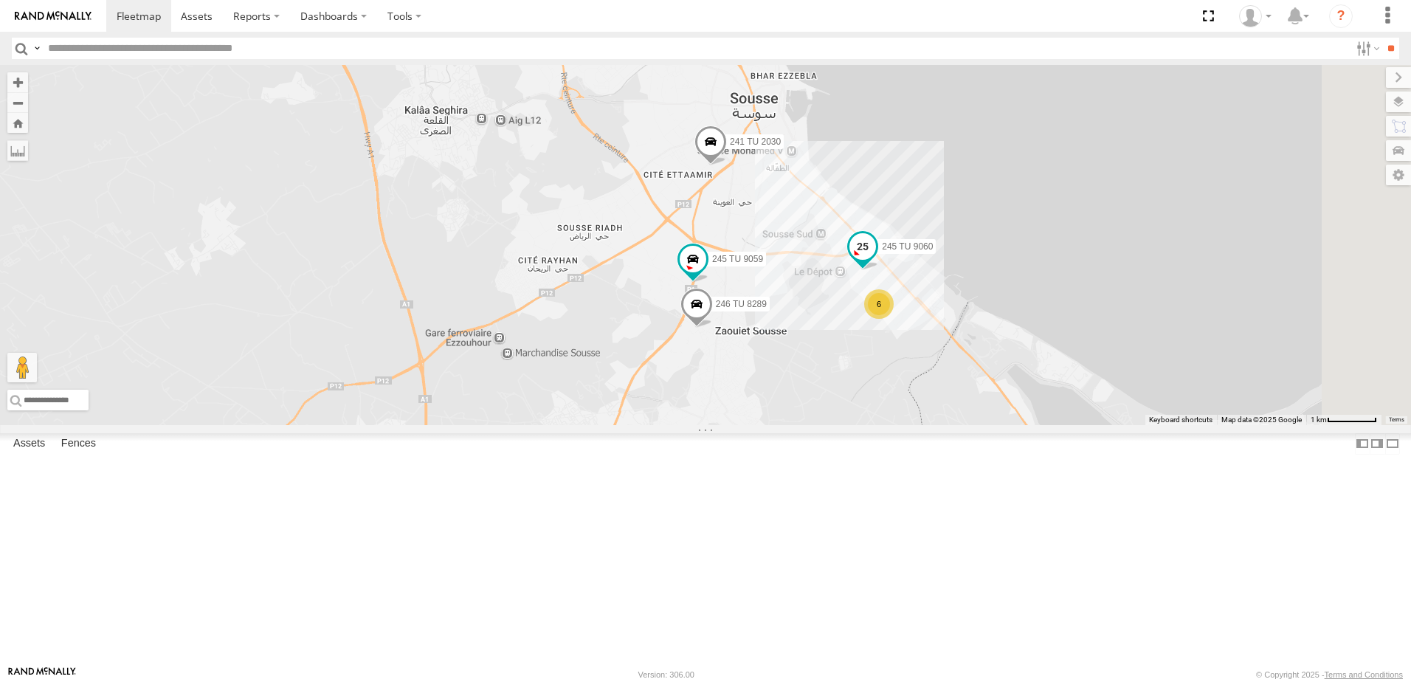
click at [876, 260] on span at bounding box center [863, 246] width 27 height 27
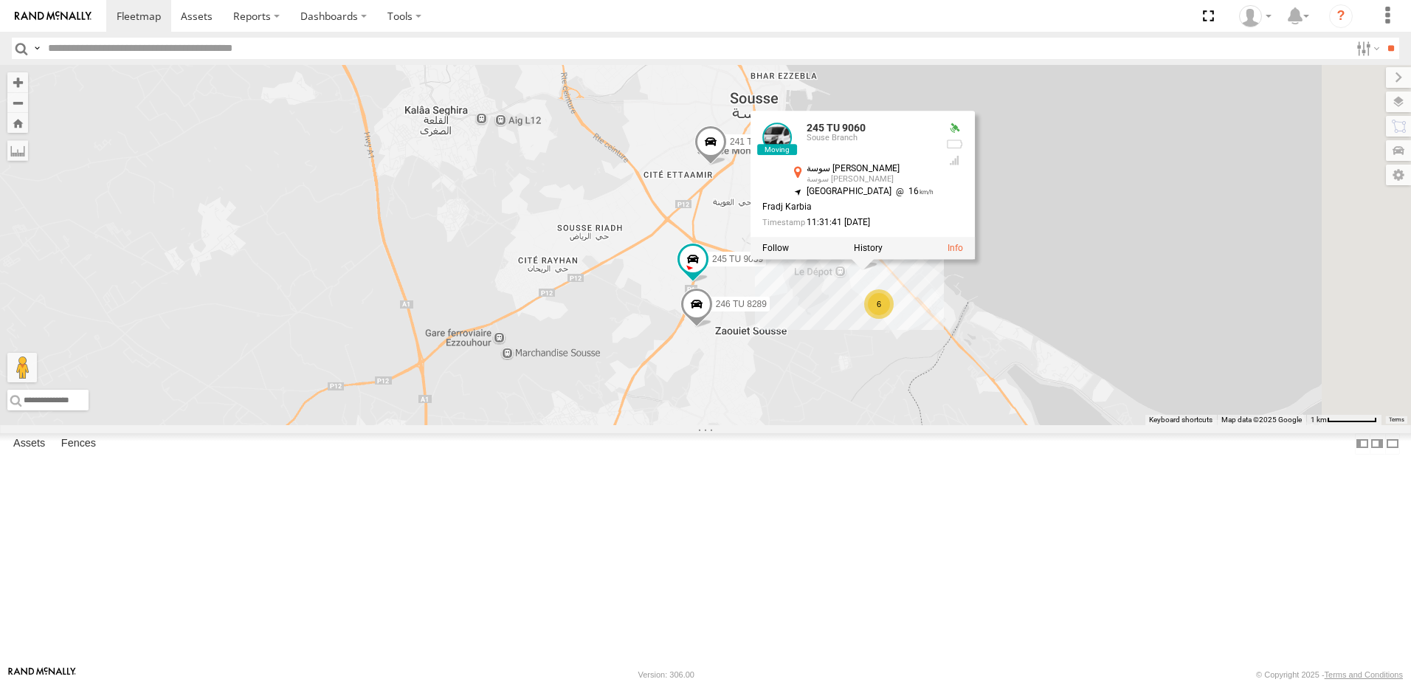
click at [986, 425] on div "234 TU 2630 245 TU 9061 240 TU 779 241 TU 2030 246 TU 8289 245 TU 9059 6 245 TU…" at bounding box center [705, 245] width 1411 height 360
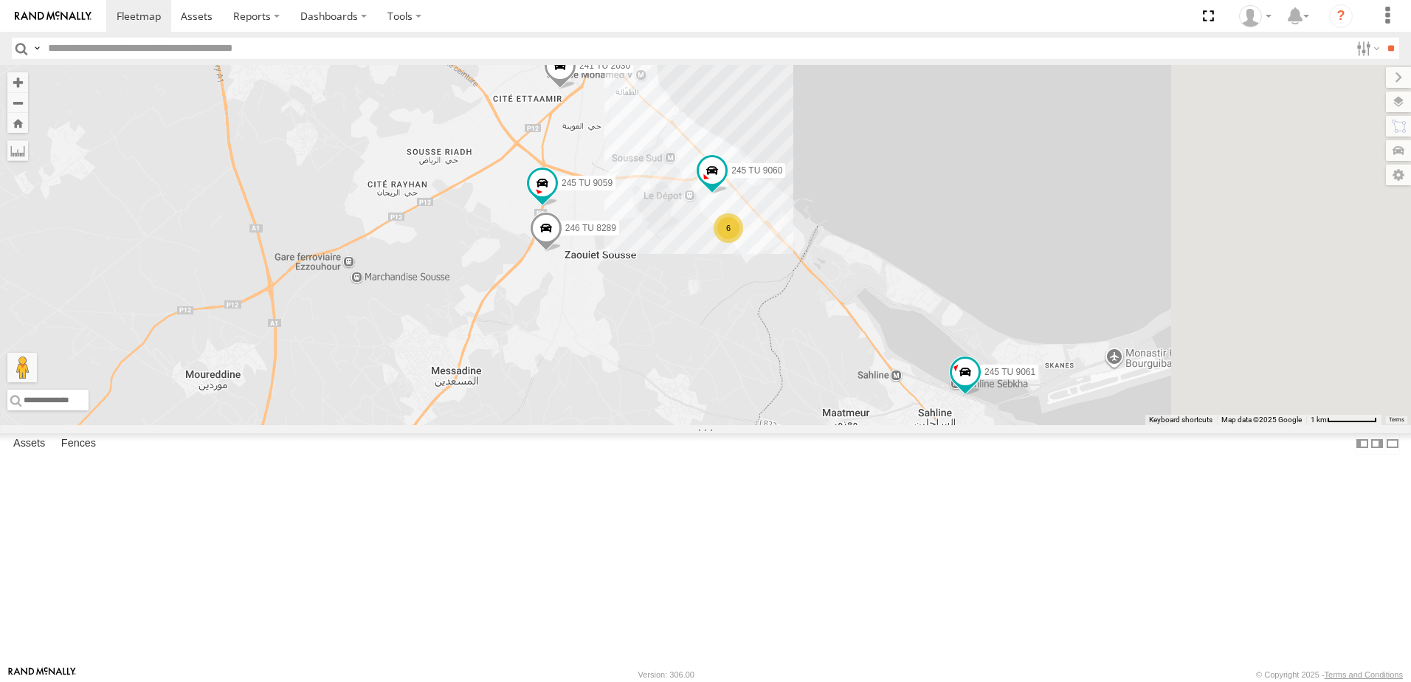
drag, startPoint x: 1256, startPoint y: 615, endPoint x: 1061, endPoint y: 530, distance: 213.3
click at [1061, 425] on div "234 TU 2630 245 TU 9061 240 TU 779 241 TU 2030 246 TU 8289 245 TU 9059 6 245 TU…" at bounding box center [705, 245] width 1411 height 360
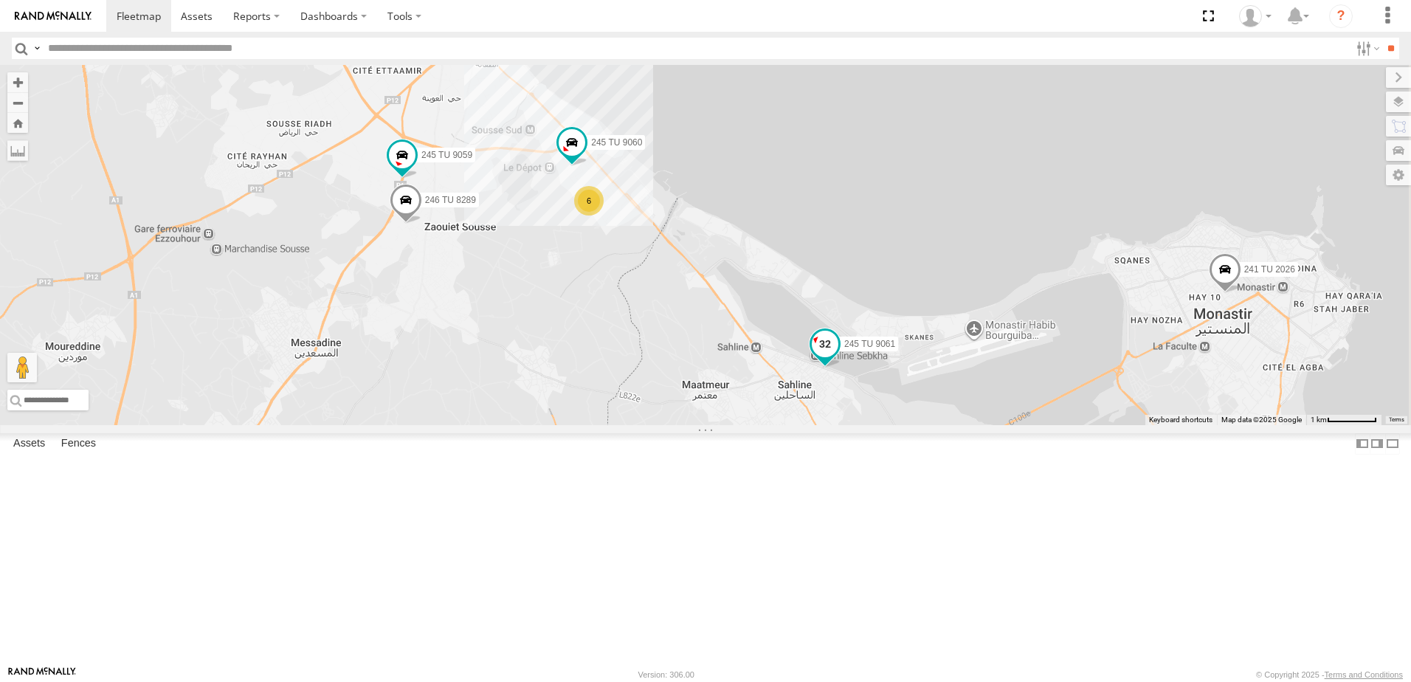
click at [839, 357] on span at bounding box center [825, 344] width 27 height 27
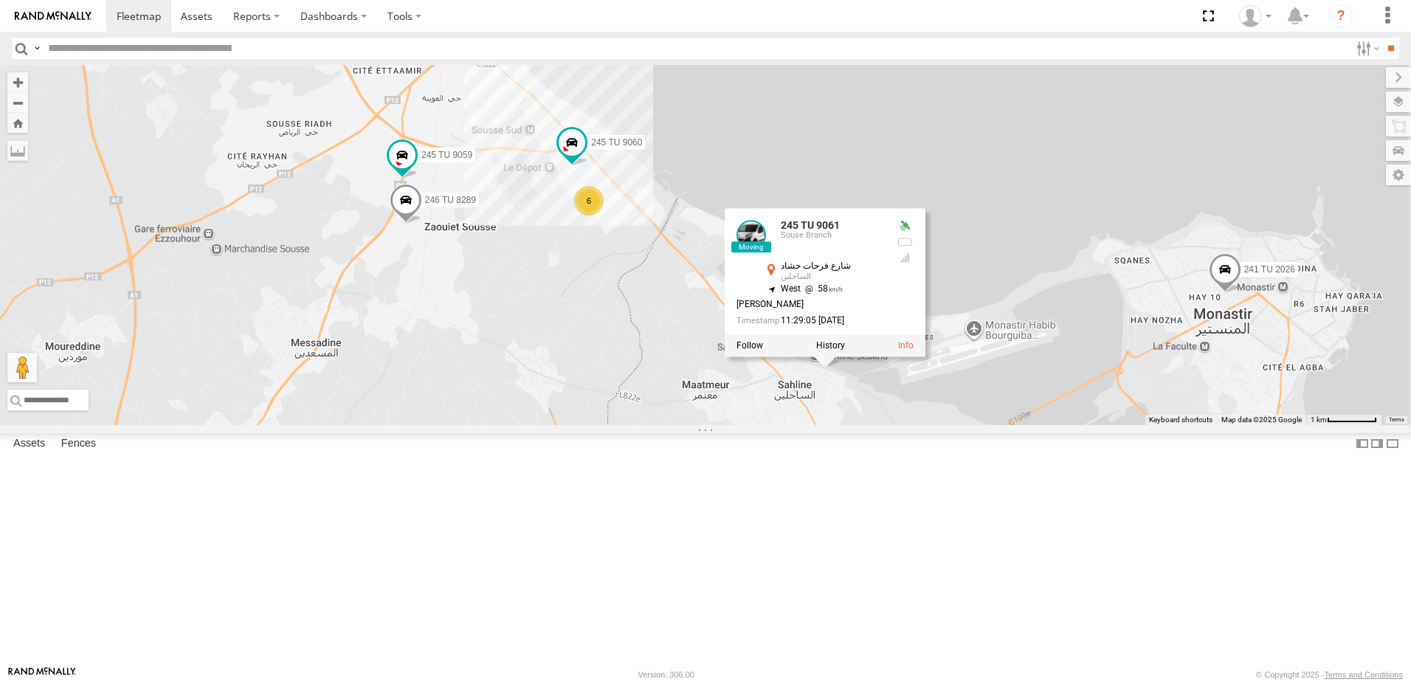
click at [866, 425] on div "234 TU 2630 245 TU 9061 240 TU 779 241 TU 2030 246 TU 8289 245 TU 9059 6 245 TU…" at bounding box center [705, 245] width 1411 height 360
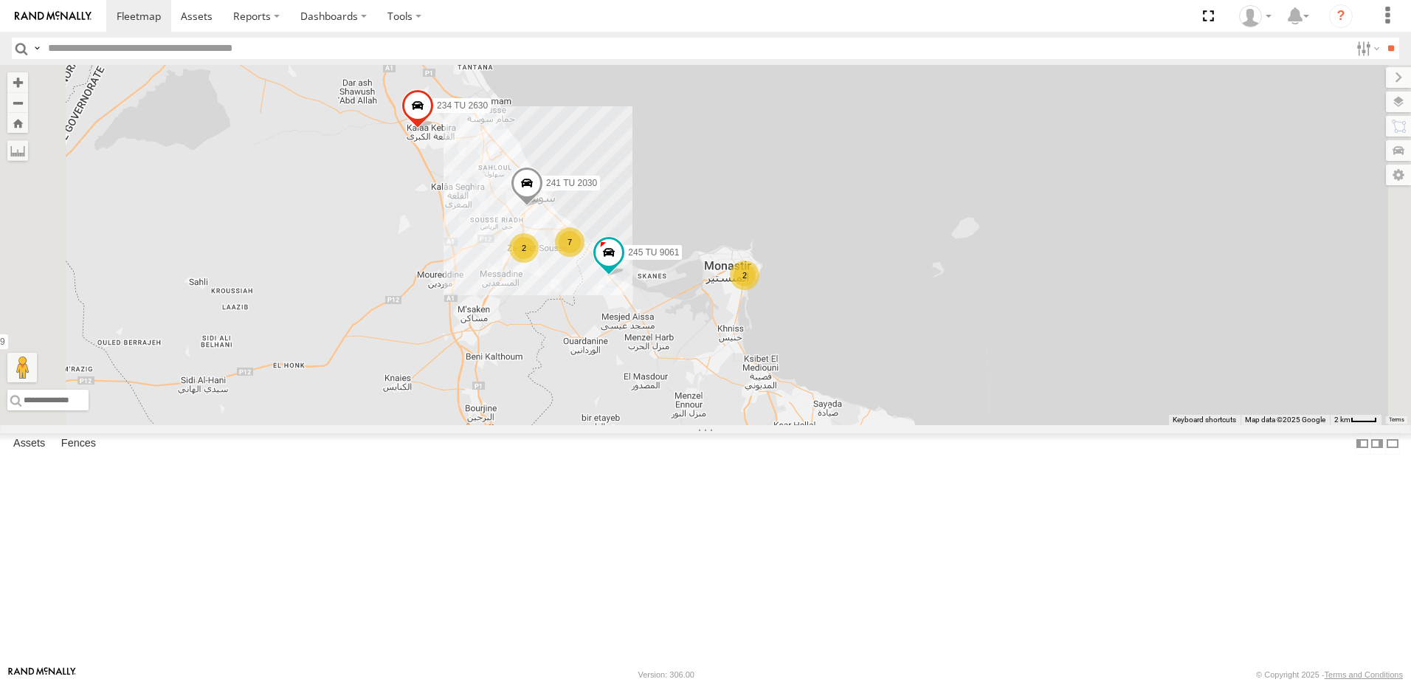
drag, startPoint x: 558, startPoint y: 560, endPoint x: 647, endPoint y: 453, distance: 140.0
click at [647, 425] on div "234 TU 2630 245 TU 9061 240 TU 779 241 TU 2030 2 7 2" at bounding box center [705, 245] width 1411 height 360
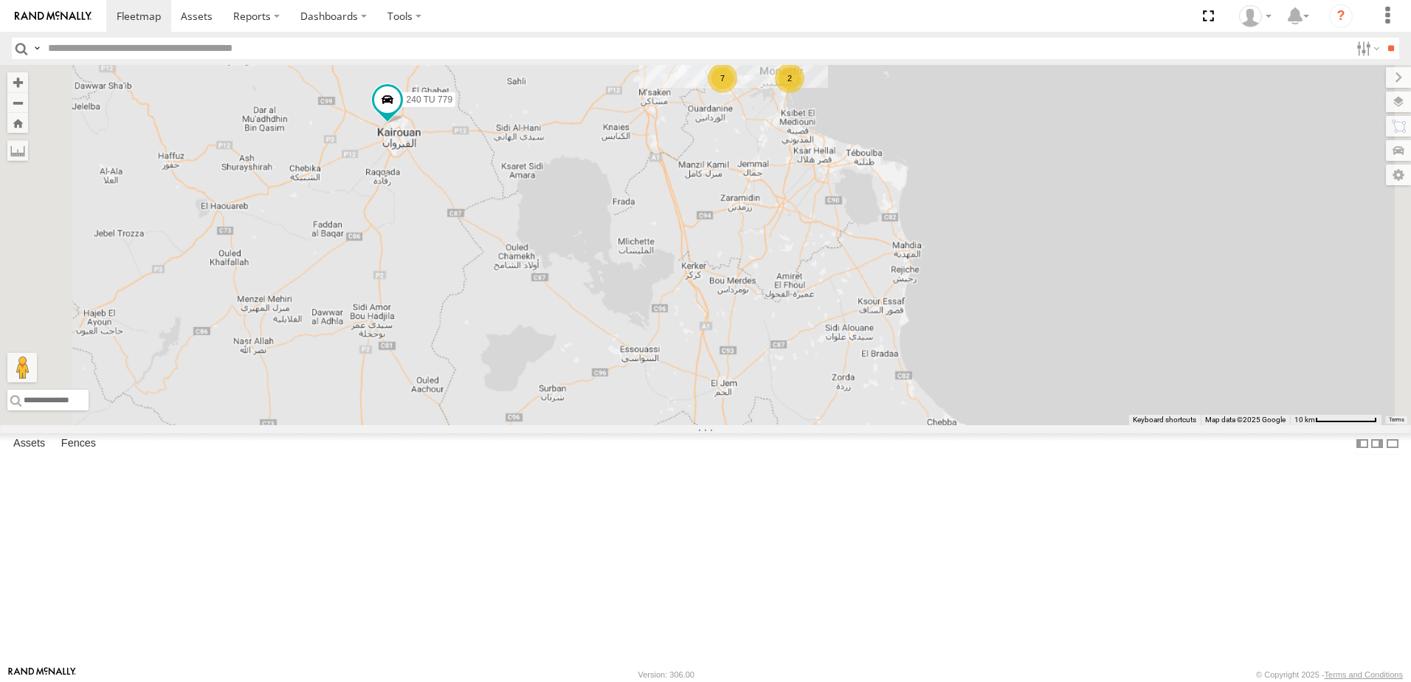
drag, startPoint x: 539, startPoint y: 251, endPoint x: 564, endPoint y: 323, distance: 75.9
click at [564, 323] on div "234 TU 2630 240 TU 779 4 2 7" at bounding box center [705, 245] width 1411 height 360
